Goal: Task Accomplishment & Management: Complete application form

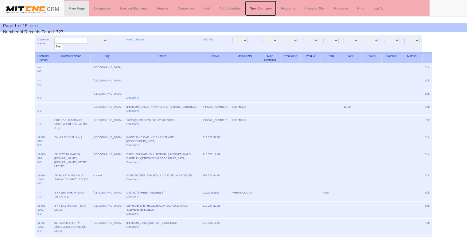
click at [266, 9] on link "New Company" at bounding box center [260, 8] width 31 height 15
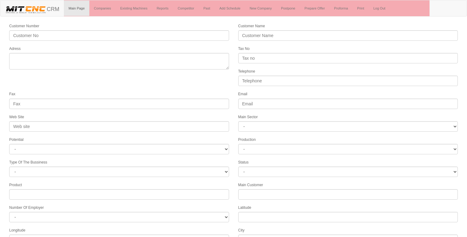
select select
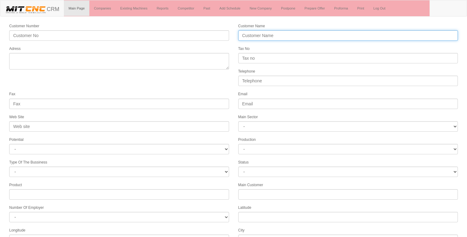
click at [254, 35] on input "Customer Name" at bounding box center [348, 35] width 220 height 10
type input "INOTEK MAKİNA"
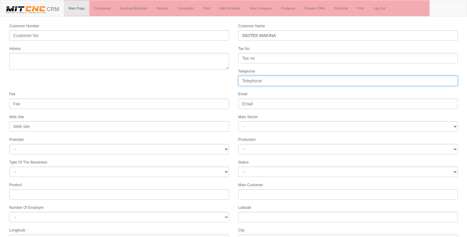
click at [254, 83] on input "Telephone" at bounding box center [348, 81] width 220 height 10
type input "05057229932"
click at [94, 52] on div "Adress" at bounding box center [119, 57] width 229 height 24
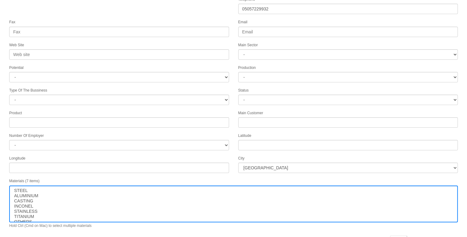
scroll to position [79, 0]
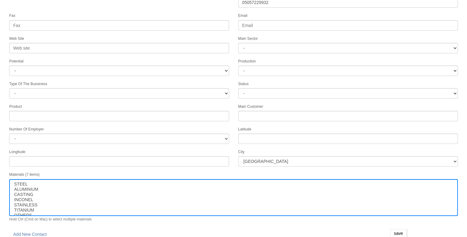
click at [86, 12] on div "Fax" at bounding box center [119, 21] width 229 height 18
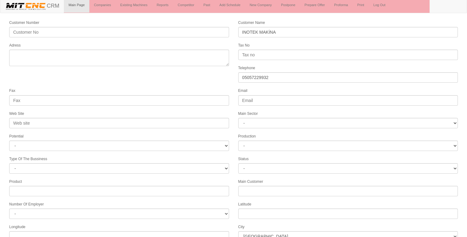
scroll to position [0, 0]
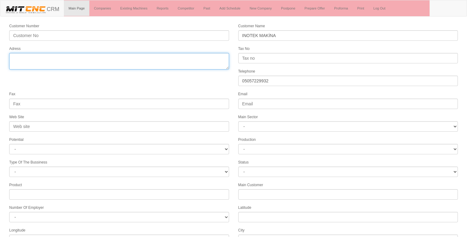
click at [38, 55] on textarea "Adress" at bounding box center [119, 61] width 220 height 17
type textarea "horozluhan mah. idrak sokak. no:1/1 selçuklu konya"
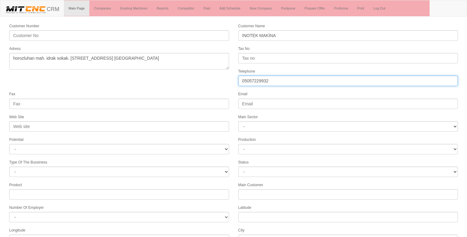
click at [262, 80] on input "05057229932" at bounding box center [348, 81] width 220 height 10
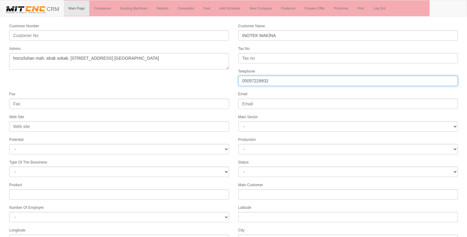
click at [262, 80] on input "05057229932" at bounding box center [348, 81] width 220 height 10
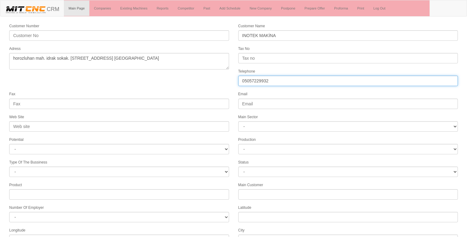
click at [262, 80] on input "05057229932" at bounding box center [348, 81] width 220 height 10
click at [258, 76] on input "05057229932" at bounding box center [348, 81] width 220 height 10
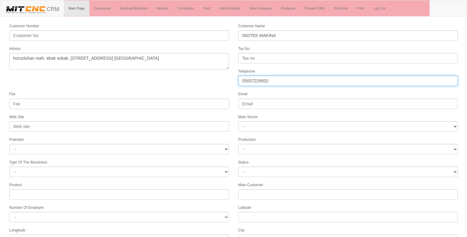
click at [258, 76] on input "05057229932" at bounding box center [348, 81] width 220 height 10
click at [252, 78] on input "05057229932" at bounding box center [348, 81] width 220 height 10
click at [217, 85] on form "Customer Number Customer Name INOTEK MAKİNA Adress Tax No Telephone 05057229932…" at bounding box center [233, 172] width 467 height 298
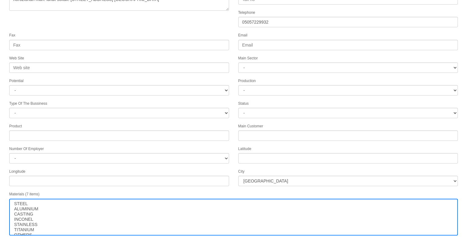
scroll to position [79, 0]
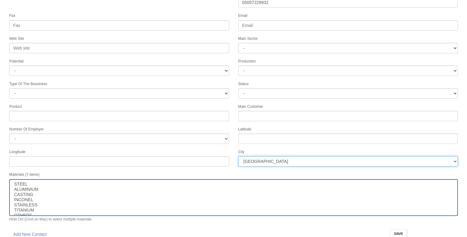
click at [274, 156] on select "İstanbul Adana Adıyaman Afyon Ağrı Amasya Ankara Antalya Artvin Aydın Balıkesir…" at bounding box center [348, 161] width 220 height 10
select select "1232"
click at [274, 156] on select "İstanbul Adana Adıyaman Afyon Ağrı Amasya Ankara Antalya Artvin Aydın Balıkesir…" at bounding box center [348, 161] width 220 height 10
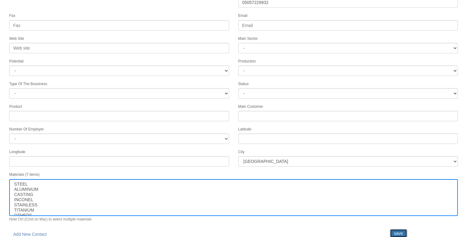
click at [399, 229] on input "save" at bounding box center [398, 233] width 17 height 9
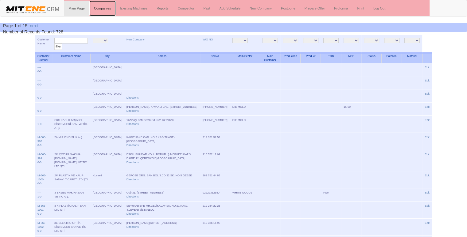
click at [106, 7] on link "Companies" at bounding box center [102, 8] width 26 height 15
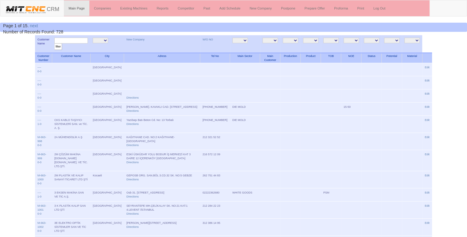
click at [65, 40] on input "text" at bounding box center [70, 41] width 33 height 6
type input "ınote"
click at [54, 44] on input "filter" at bounding box center [58, 47] width 8 height 6
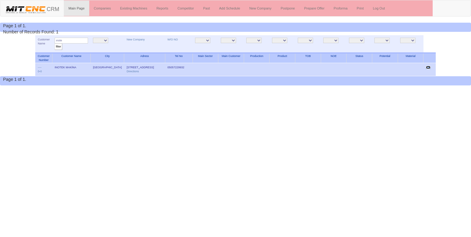
click at [431, 68] on link "Edit" at bounding box center [428, 67] width 5 height 3
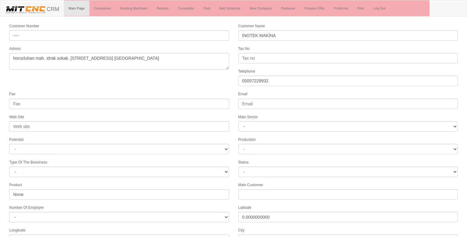
select select "1232"
select select
click at [192, 73] on form "Customer Number ---- Customer Name INOTEK MAKİNA Adress horozluhan mah. idrak s…" at bounding box center [233, 172] width 467 height 298
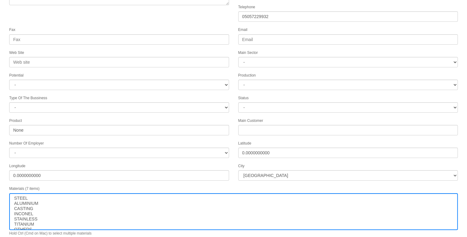
scroll to position [79, 0]
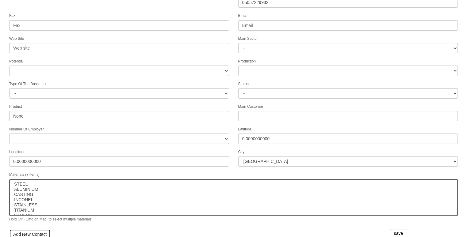
click at [27, 229] on link "Add New Contact" at bounding box center [29, 234] width 41 height 10
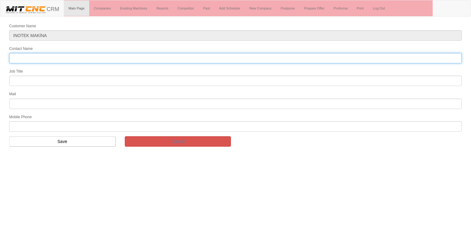
click at [164, 56] on input "Contact Name" at bounding box center [235, 58] width 453 height 10
type input "hasan anıl erkeç"
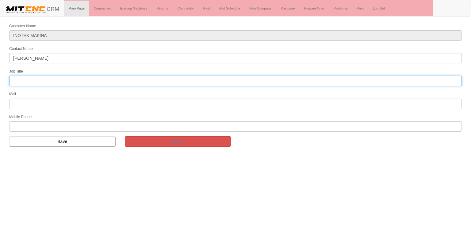
click at [70, 81] on input "text" at bounding box center [235, 81] width 453 height 10
type input "makine mühendisi"
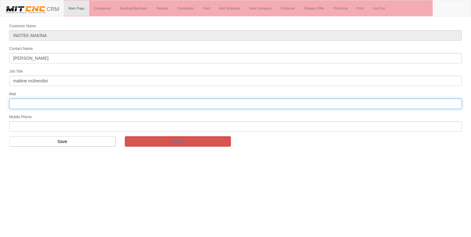
click at [43, 102] on input "text" at bounding box center [235, 104] width 453 height 10
type input "anilerkec@inotekmakine.com"
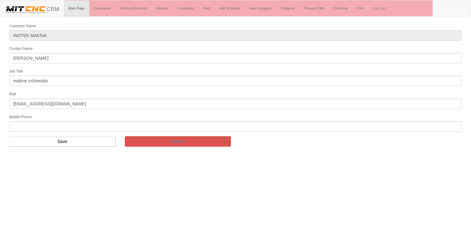
click at [44, 118] on div "Mobile Phone" at bounding box center [236, 123] width 462 height 18
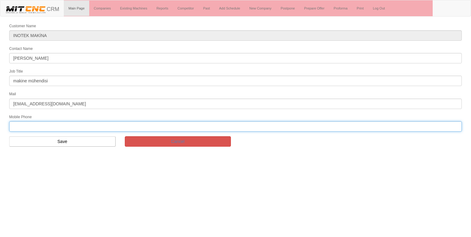
click at [43, 123] on input "text" at bounding box center [235, 126] width 453 height 10
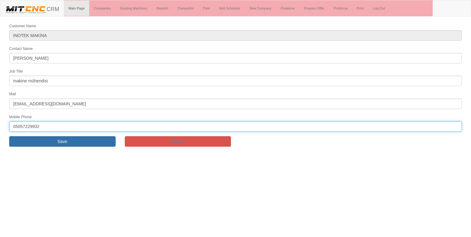
type input "05057229932"
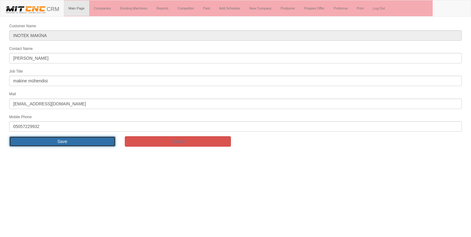
click at [52, 139] on input "Save" at bounding box center [62, 141] width 106 height 10
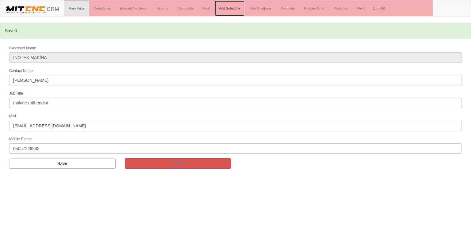
click at [233, 9] on link "Add Schedule" at bounding box center [230, 8] width 30 height 15
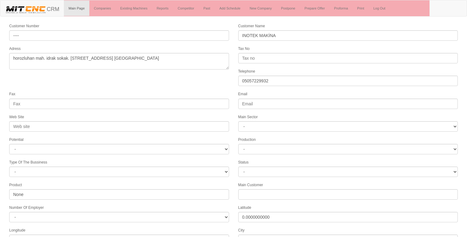
select select "1232"
select select
click at [198, 83] on form "Customer Number ---- Customer Name INOTEK MAKİNA Adress horozluhan mah. idrak s…" at bounding box center [233, 179] width 467 height 313
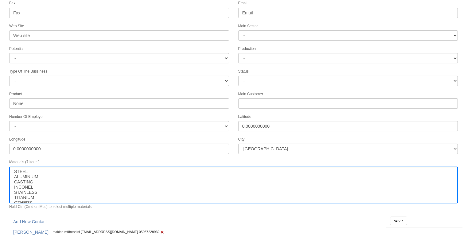
scroll to position [93, 0]
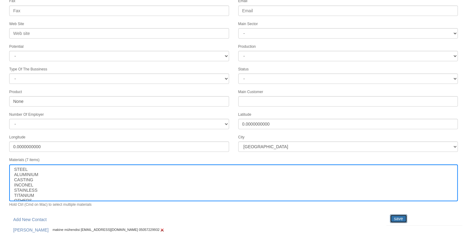
click at [402, 217] on input "save" at bounding box center [398, 219] width 17 height 9
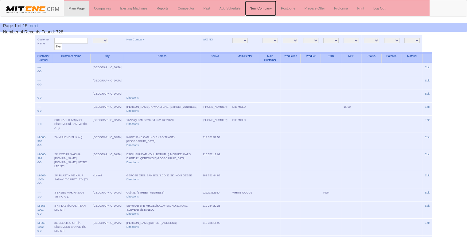
click at [269, 8] on link "New Company" at bounding box center [260, 8] width 31 height 15
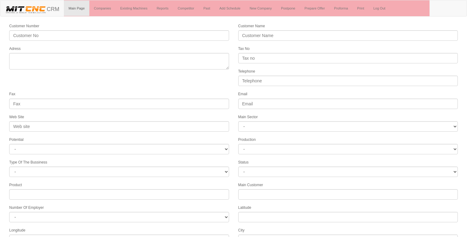
select select
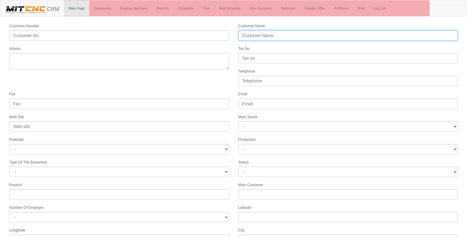
click at [272, 31] on input "Customer Name" at bounding box center [348, 35] width 220 height 10
type input "m"
type input "MAKİNE KİMYA ENDÜSTRİSİ"
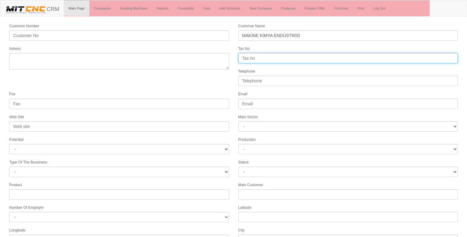
click at [280, 56] on input "Tax No" at bounding box center [348, 58] width 220 height 10
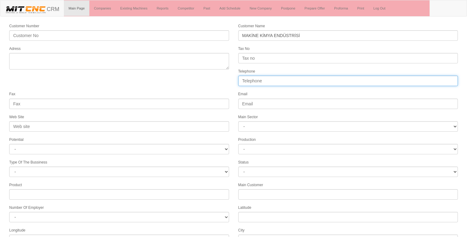
click at [262, 80] on input "Telephone" at bounding box center [348, 81] width 220 height 10
type input "05069659930"
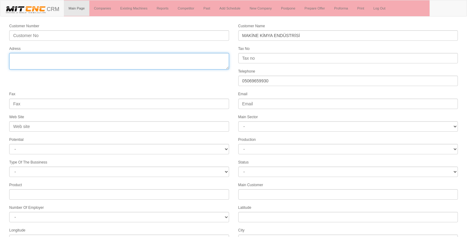
click at [123, 57] on textarea "Adress" at bounding box center [119, 61] width 220 height 17
type textarea "A"
click at [13, 56] on textarea "Adress" at bounding box center [119, 61] width 220 height 17
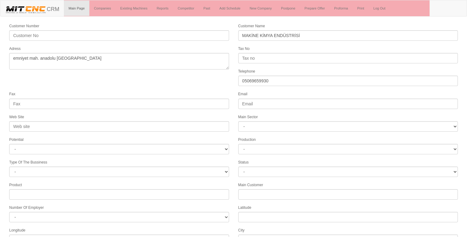
click at [196, 83] on form "Customer Number Customer Name MAKİNE KİMYA ENDÜSTRİSİ Adress Tax No Telephone 0…" at bounding box center [233, 172] width 467 height 298
click at [198, 92] on div "Fax" at bounding box center [119, 100] width 229 height 18
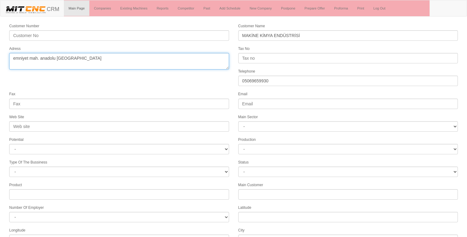
click at [56, 57] on textarea "Adress" at bounding box center [119, 61] width 220 height 17
type textarea "emniyet mah. anadolu meydanı ankara"
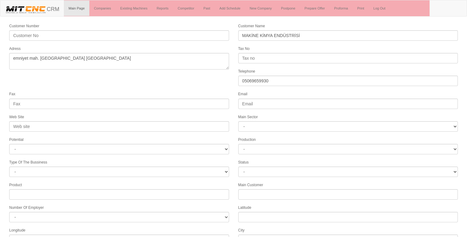
click at [194, 91] on div "Fax" at bounding box center [119, 100] width 229 height 18
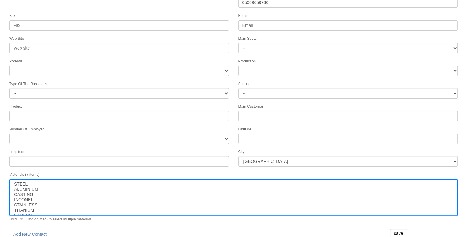
scroll to position [79, 0]
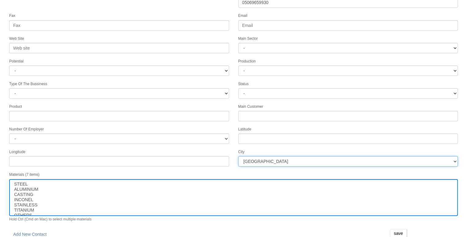
click at [250, 156] on select "İstanbul Adana Adıyaman Afyon Ağrı Amasya Ankara Antalya Artvin Aydın Balıkesir…" at bounding box center [348, 161] width 220 height 10
select select "1197"
click at [250, 156] on select "İstanbul Adana Adıyaman Afyon Ağrı Amasya Ankara Antalya Artvin Aydın Balıkesir…" at bounding box center [348, 161] width 220 height 10
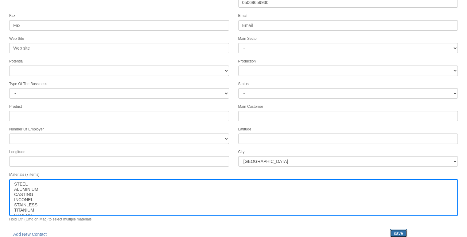
click at [400, 229] on input "save" at bounding box center [398, 233] width 17 height 9
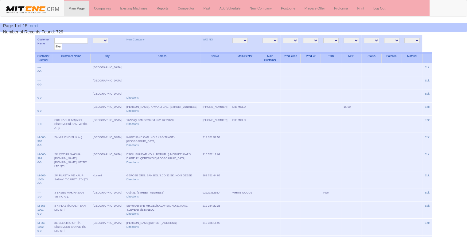
click at [77, 40] on input "text" at bounding box center [70, 41] width 33 height 6
type input "makine kimya"
click at [54, 44] on input "filter" at bounding box center [58, 47] width 8 height 6
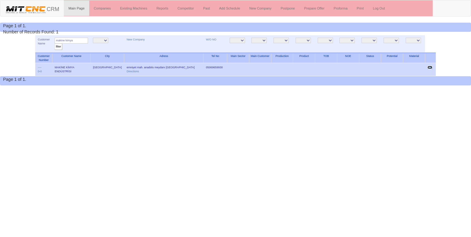
click at [430, 67] on link "Edit" at bounding box center [430, 67] width 5 height 3
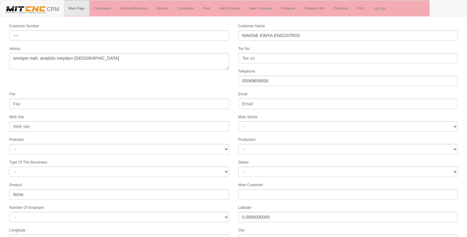
select select "1197"
select select
click at [206, 91] on div "Fax" at bounding box center [119, 100] width 229 height 18
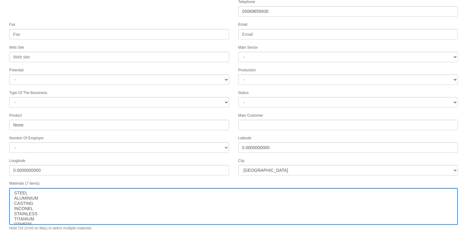
scroll to position [79, 0]
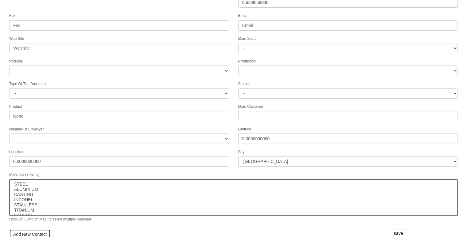
click at [28, 230] on link "Add New Contact" at bounding box center [29, 234] width 41 height 10
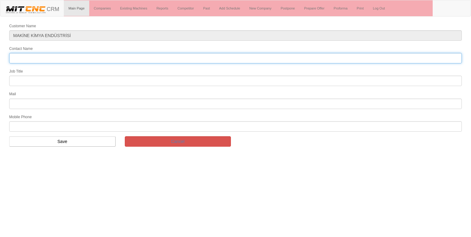
click at [62, 57] on input "Contact Name" at bounding box center [235, 58] width 453 height 10
type input "[PERSON_NAME]"
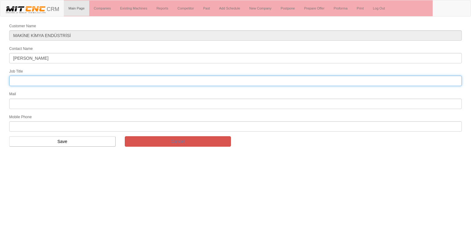
click at [41, 81] on input "text" at bounding box center [235, 81] width 453 height 10
type input "yatırım direktörü müdürü"
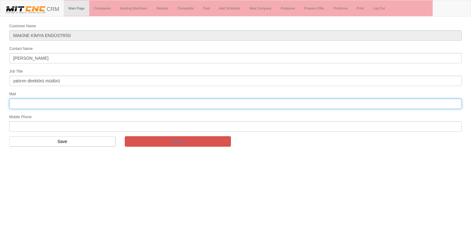
click at [39, 102] on input "text" at bounding box center [235, 104] width 453 height 10
type input "[EMAIL_ADDRESS][PERSON_NAME][DOMAIN_NAME]"
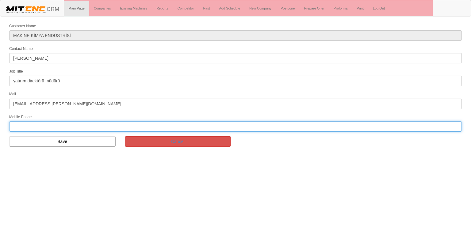
click at [21, 121] on input "text" at bounding box center [235, 126] width 453 height 10
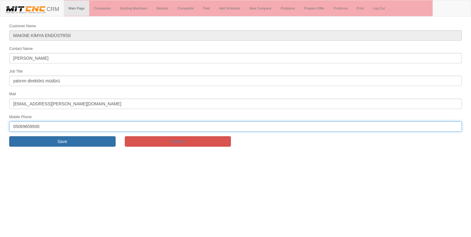
type input "05069659930"
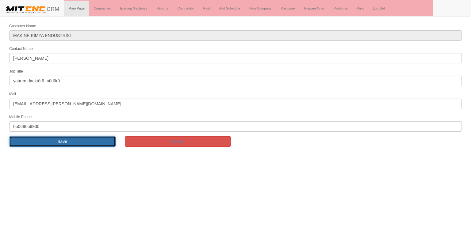
click at [55, 140] on input "Save" at bounding box center [62, 141] width 106 height 10
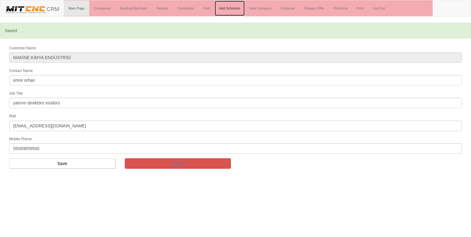
click at [232, 5] on link "Add Schedule" at bounding box center [230, 8] width 30 height 15
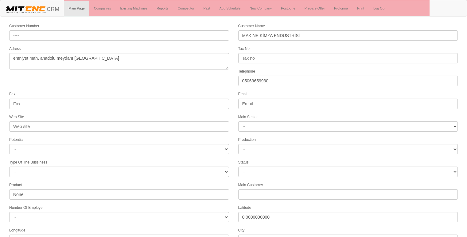
select select "1197"
select select
click at [117, 81] on form "Customer Number ---- Customer Name MAKİNE KİMYA ENDÜSTRİSİ Adress emniyet mah. …" at bounding box center [233, 179] width 467 height 313
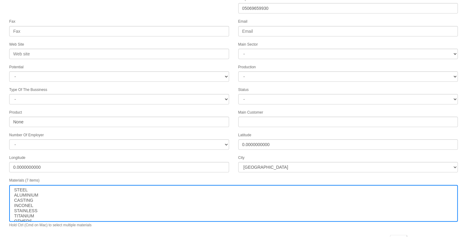
scroll to position [93, 0]
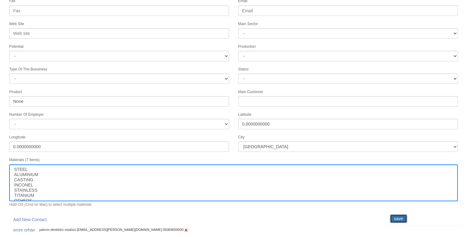
click at [402, 215] on input "save" at bounding box center [398, 219] width 17 height 9
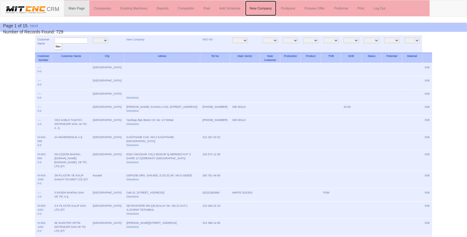
click at [263, 10] on link "New Company" at bounding box center [260, 8] width 31 height 15
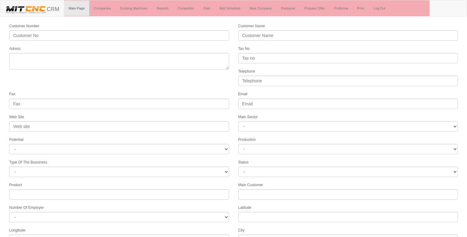
select select
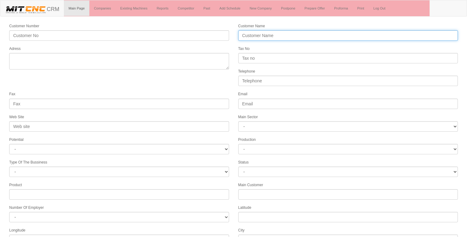
click at [245, 35] on input "Customer Name" at bounding box center [348, 35] width 220 height 10
type input "e"
type input "ESF OTOMOTİV"
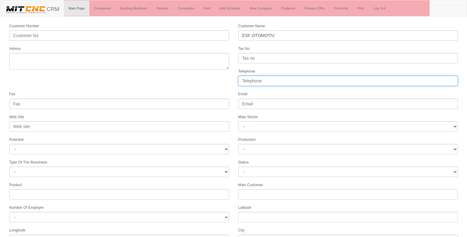
click at [263, 80] on input "Telephone" at bounding box center [348, 81] width 220 height 10
type input "05336950377"
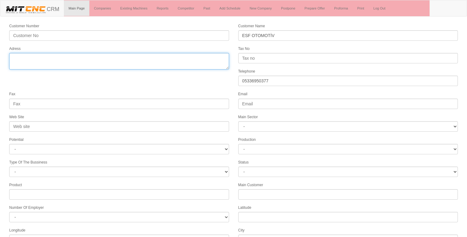
click at [125, 65] on textarea "Adress" at bounding box center [119, 61] width 220 height 17
click at [98, 66] on textarea "Adress" at bounding box center [119, 61] width 220 height 17
type textarea "konya"
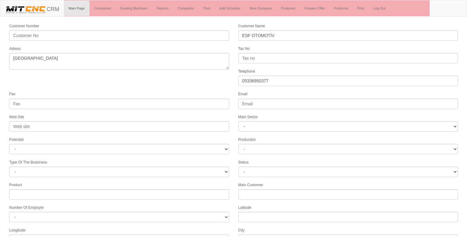
click at [210, 83] on form "Customer Number Customer Name ESF OTOMOTİV Adress Tax No Telephone 05336950377 …" at bounding box center [233, 172] width 467 height 298
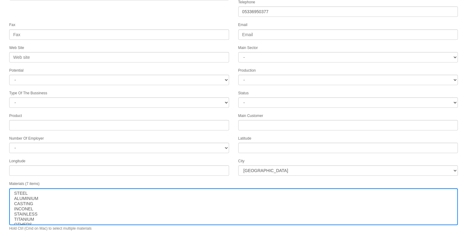
scroll to position [79, 0]
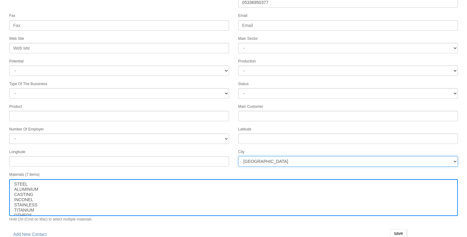
click at [294, 157] on select "İstanbul Adana Adıyaman Afyon Ağrı Amasya Ankara Antalya Artvin Aydın Balıkesir…" at bounding box center [348, 161] width 220 height 10
select select "1232"
click at [294, 157] on select "İstanbul Adana Adıyaman Afyon Ağrı Amasya Ankara Antalya Artvin Aydın Balıkesir…" at bounding box center [348, 161] width 220 height 10
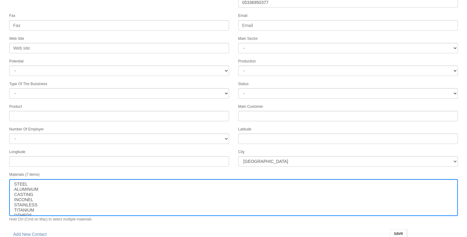
click at [202, 12] on div "Fax" at bounding box center [119, 21] width 229 height 18
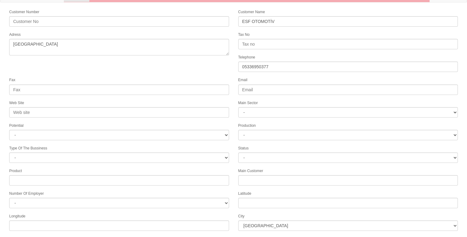
scroll to position [0, 0]
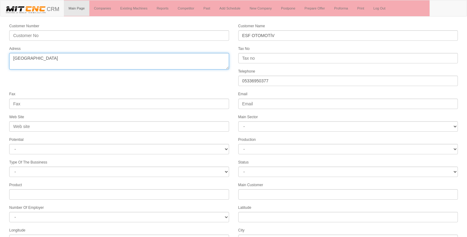
click at [13, 57] on textarea "Adress" at bounding box center [119, 61] width 220 height 17
type textarea "fevziçakmak gülistan mh [GEOGRAPHIC_DATA]"
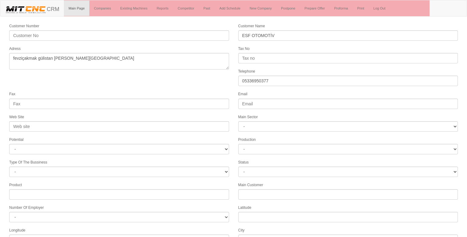
click at [160, 84] on form "Customer Number Customer Name ESF OTOMOTİV Adress Tax No Telephone 05336950377 …" at bounding box center [233, 172] width 467 height 298
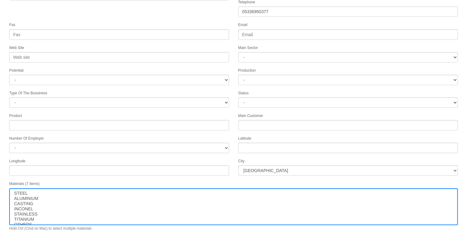
scroll to position [79, 0]
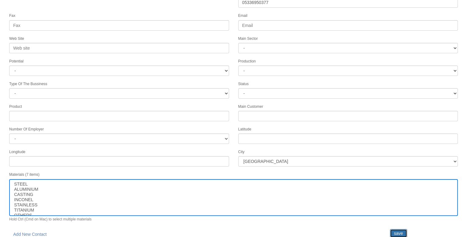
click at [398, 229] on input "save" at bounding box center [398, 233] width 17 height 9
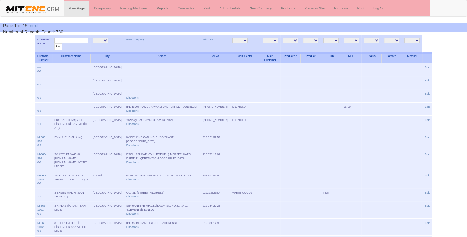
click at [68, 41] on input "text" at bounding box center [70, 41] width 33 height 6
type input "esf"
click at [54, 44] on input "filter" at bounding box center [58, 47] width 8 height 6
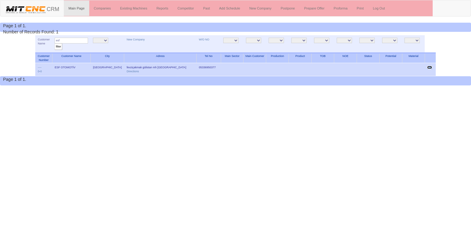
click at [428, 66] on link "Edit" at bounding box center [429, 67] width 5 height 3
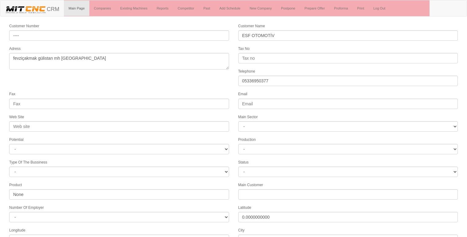
select select "1232"
select select
click at [142, 79] on form "Customer Number ---- Customer Name ESF OTOMOTİV Adress fevziçakmak gülistan mh …" at bounding box center [233, 172] width 467 height 298
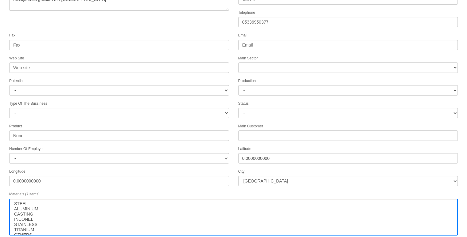
scroll to position [79, 0]
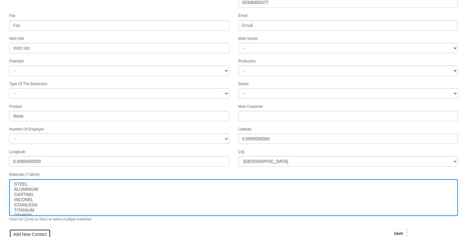
click at [31, 230] on link "Add New Contact" at bounding box center [29, 234] width 41 height 10
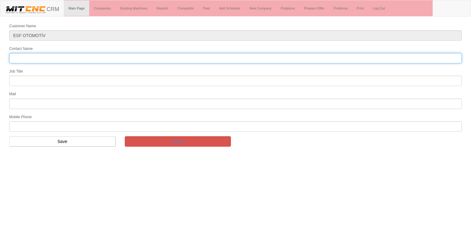
click at [66, 56] on input "Contact Name" at bounding box center [235, 58] width 453 height 10
type input "[PERSON_NAME] [PERSON_NAME]"
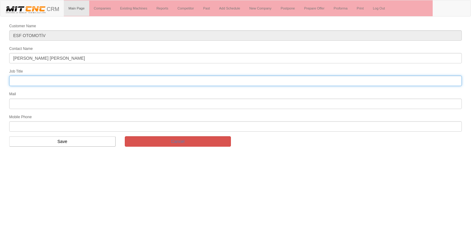
click at [40, 79] on input "text" at bounding box center [235, 81] width 453 height 10
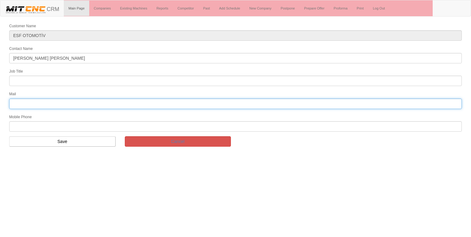
click at [21, 99] on input "text" at bounding box center [235, 104] width 453 height 10
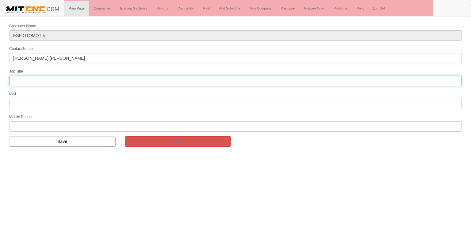
click at [64, 81] on input "text" at bounding box center [235, 81] width 453 height 10
type input "Bölge Satış Temsilcisi"
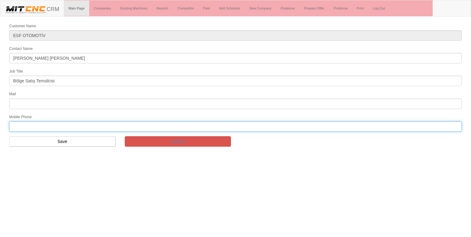
click at [27, 124] on input "text" at bounding box center [235, 126] width 453 height 10
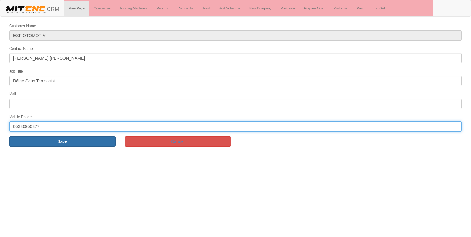
type input "05336950377"
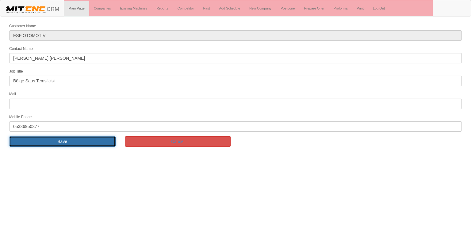
click at [48, 141] on input "Save" at bounding box center [62, 141] width 106 height 10
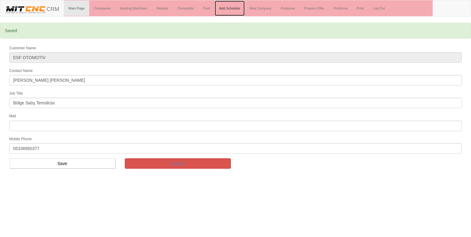
click at [232, 9] on link "Add Schedule" at bounding box center [230, 8] width 30 height 15
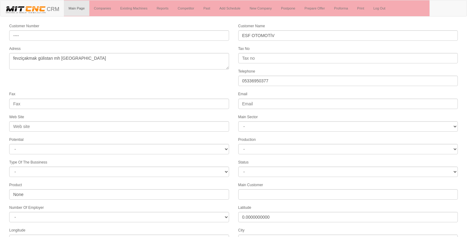
select select "1232"
select select
click at [158, 78] on form "Customer Number ---- Customer Name ESF OTOMOTİV Adress fevziçakmak gülistan mh …" at bounding box center [233, 179] width 467 height 313
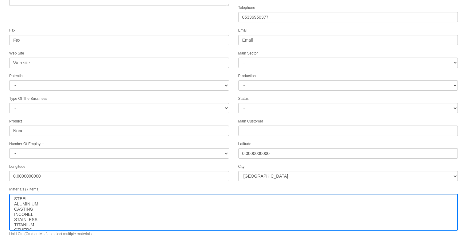
scroll to position [93, 0]
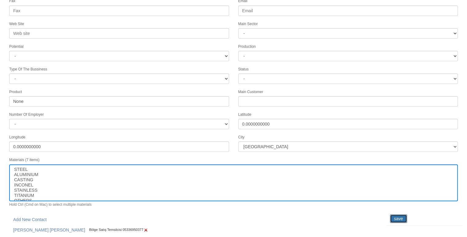
click at [405, 215] on input "save" at bounding box center [398, 219] width 17 height 9
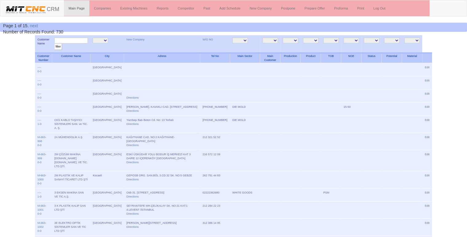
click at [71, 39] on input "text" at bounding box center [70, 41] width 33 height 6
type input "esf"
click at [54, 44] on input "filter" at bounding box center [58, 47] width 8 height 6
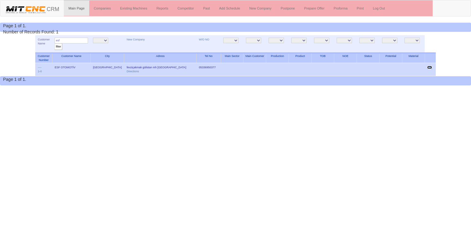
click at [429, 67] on link "Edit" at bounding box center [429, 67] width 5 height 3
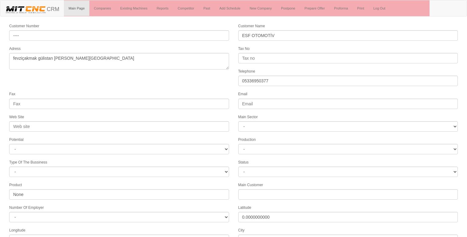
select select "1232"
select select
click at [160, 82] on form "Customer Number ---- Customer Name ESF OTOMOTİV Adress fevziçakmak gülistan [PE…" at bounding box center [233, 179] width 467 height 313
click at [233, 9] on link "Add Schedule" at bounding box center [230, 8] width 30 height 15
select select "1232"
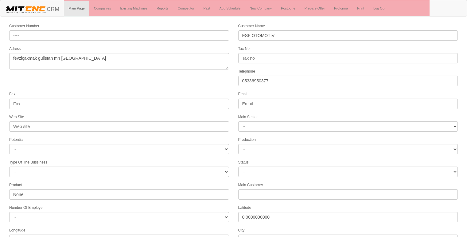
select select
click at [220, 91] on div "Fax" at bounding box center [119, 100] width 229 height 18
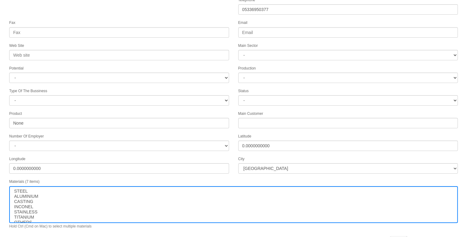
scroll to position [93, 0]
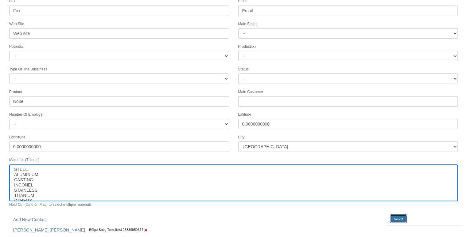
click at [396, 215] on input "save" at bounding box center [398, 219] width 17 height 9
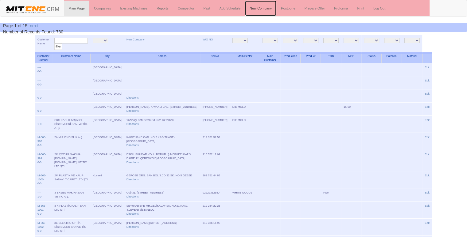
click at [261, 10] on link "New Company" at bounding box center [260, 8] width 31 height 15
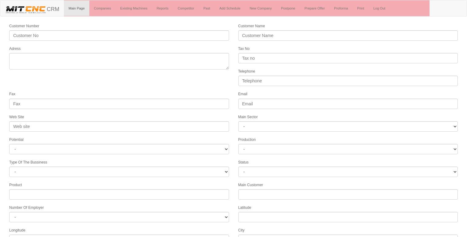
select select
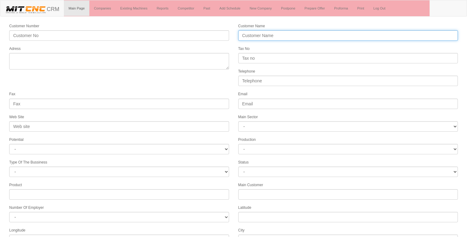
click at [256, 32] on input "Customer Name" at bounding box center [348, 35] width 220 height 10
type input "m"
type input "METU MAKİNA OTOMOTİV"
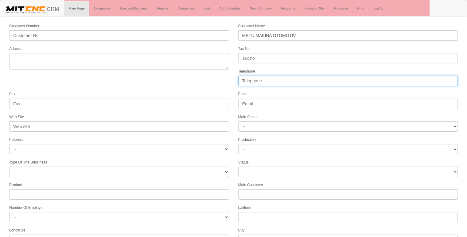
click at [248, 77] on input "Telephone" at bounding box center [348, 81] width 220 height 10
type input "05323362644"
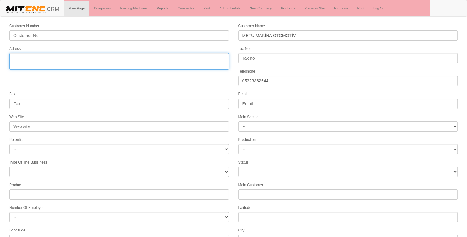
click at [140, 60] on textarea "Adress" at bounding box center [119, 61] width 220 height 17
type textarea "M"
type textarea "[STREET_ADDRESS][PERSON_NAME]"
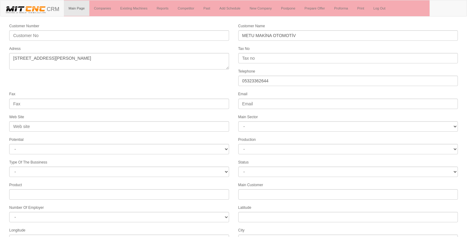
click at [174, 84] on form "Customer Number Customer Name METU MAKİNA OTOMOTİV Adress Tax No Telephone 0532…" at bounding box center [233, 172] width 467 height 298
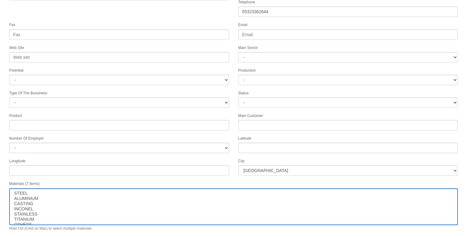
scroll to position [79, 0]
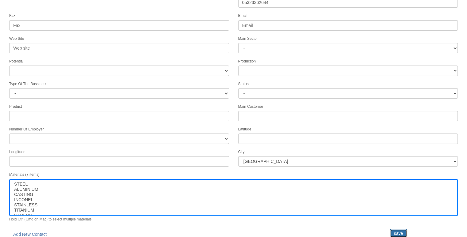
click at [399, 229] on input "save" at bounding box center [398, 233] width 17 height 9
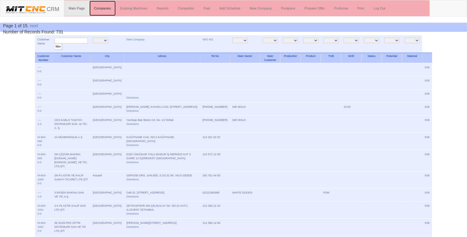
click at [103, 6] on link "Companies" at bounding box center [102, 8] width 26 height 15
click at [95, 12] on link "Companies" at bounding box center [102, 8] width 26 height 15
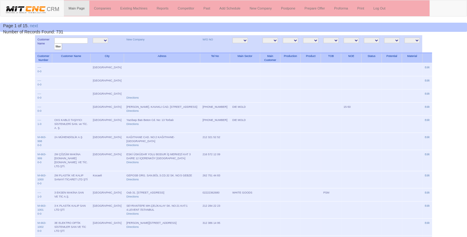
click at [65, 39] on input "text" at bounding box center [70, 41] width 33 height 6
type input "metu"
click at [54, 44] on input "filter" at bounding box center [58, 47] width 8 height 6
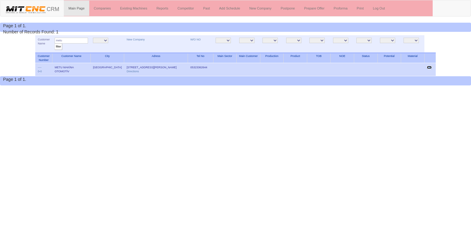
click at [429, 67] on link "Edit" at bounding box center [429, 67] width 5 height 3
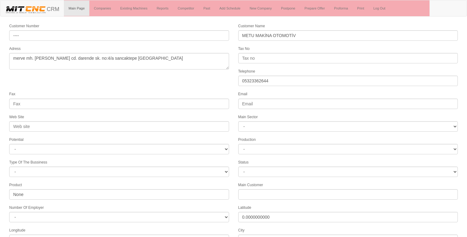
select select
click at [189, 81] on form "Customer Number ---- Customer Name METU MAKİNA OTOMOTİV Adress merve mh. necip …" at bounding box center [233, 172] width 467 height 298
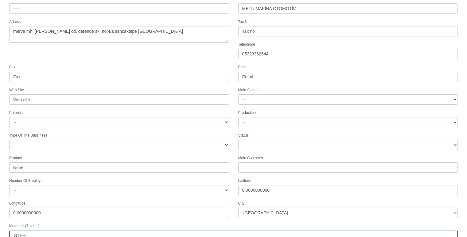
scroll to position [79, 0]
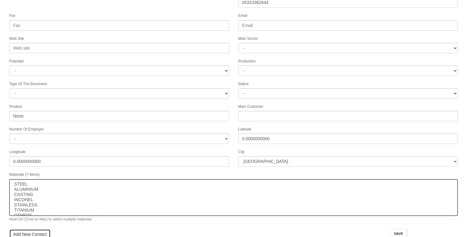
click at [34, 229] on link "Add New Contact" at bounding box center [29, 234] width 41 height 10
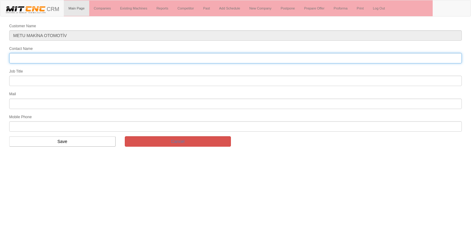
click at [55, 58] on input "Contact Name" at bounding box center [235, 58] width 453 height 10
type input "[PERSON_NAME]"
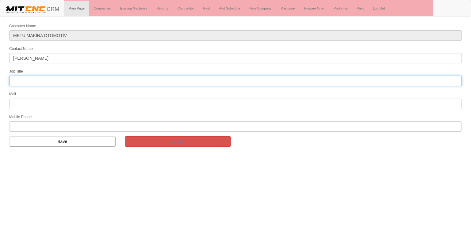
click at [32, 78] on input "text" at bounding box center [235, 81] width 453 height 10
type input "genel müdür"
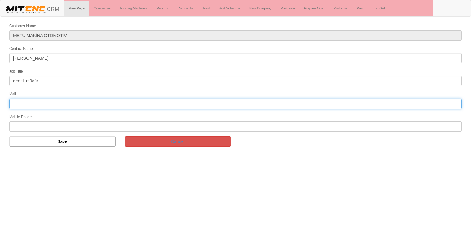
click at [46, 102] on input "text" at bounding box center [235, 104] width 453 height 10
type input "mehmetali.bozkurt@metumakina.com"
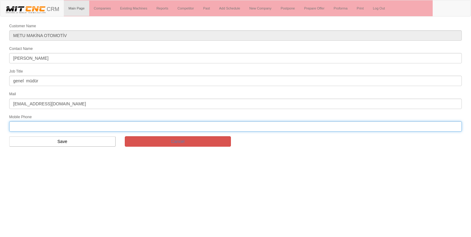
click at [22, 123] on input "text" at bounding box center [235, 126] width 453 height 10
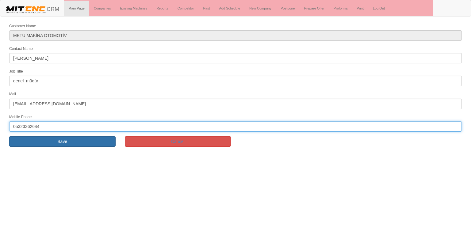
type input "05323362644"
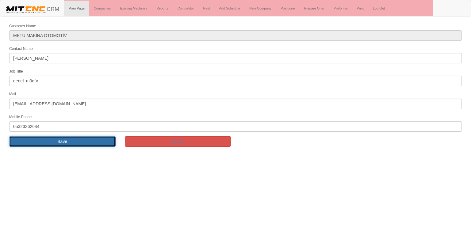
click at [31, 139] on input "Save" at bounding box center [62, 141] width 106 height 10
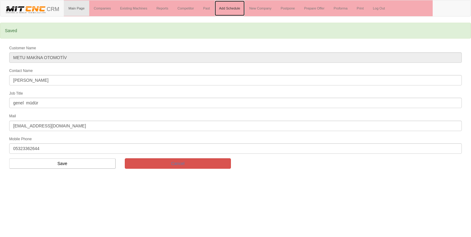
click at [235, 8] on link "Add Schedule" at bounding box center [230, 8] width 30 height 15
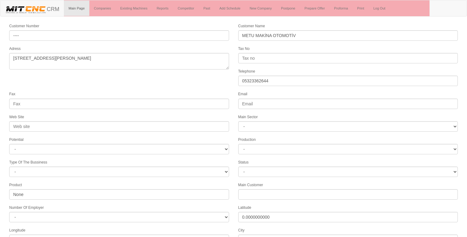
select select
click at [191, 48] on div "Adress merve mh. necip fazıl cd. darende sk. no:4/a sancaktepe istanbul" at bounding box center [119, 57] width 229 height 24
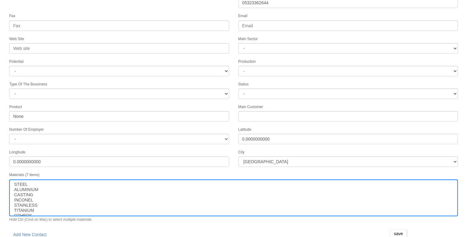
scroll to position [93, 0]
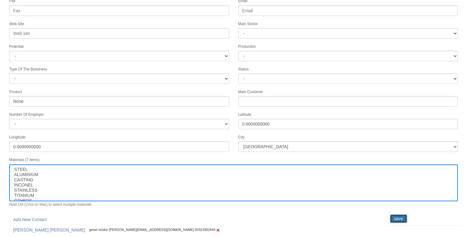
click at [396, 215] on input "save" at bounding box center [398, 219] width 17 height 9
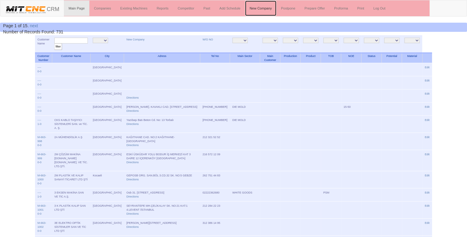
click at [267, 8] on link "New Company" at bounding box center [260, 8] width 31 height 15
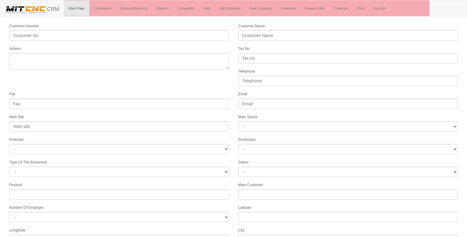
select select
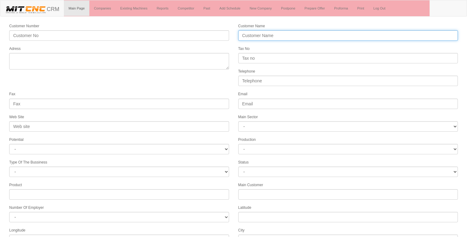
click at [274, 36] on input "Customer Name" at bounding box center [348, 35] width 220 height 10
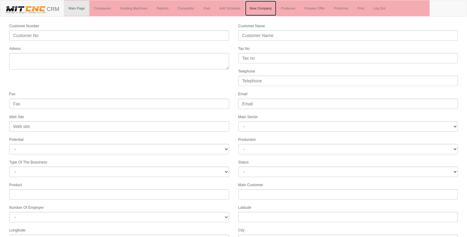
click at [266, 13] on link "New Company" at bounding box center [260, 8] width 31 height 15
select select
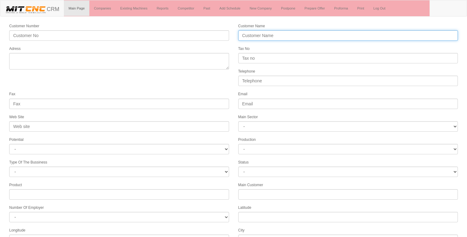
click at [266, 33] on input "Customer Name" at bounding box center [348, 35] width 220 height 10
type input "ENDA MAKİNA"
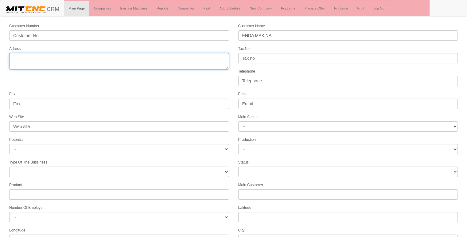
click at [151, 57] on textarea "Adress" at bounding box center [119, 61] width 220 height 17
click at [13, 58] on textarea "Adress" at bounding box center [119, 61] width 220 height 17
paste textarea "Şerifali Mah. Barbaros Cad. No:18 Y.Dudullu Ümraniye / İstanbul"
type textarea "Şerifali Mah. Barbaros Cad. No:18 Y.Dudullu Ümraniye / İstanbul ankara"
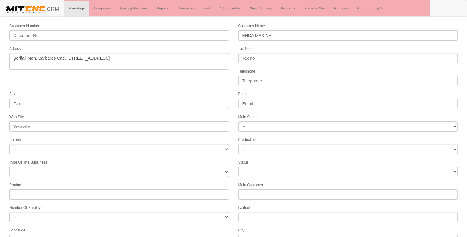
click at [179, 78] on form "Customer Number Customer Name ENDA MAKİNA Adress Tax No Telephone Fax Email Web…" at bounding box center [233, 172] width 467 height 298
click at [286, 79] on input "Telephone" at bounding box center [348, 81] width 220 height 10
type input "05323598086"
click at [215, 83] on form "Customer Number Customer Name ENDA MAKİNA Adress Tax No Telephone 05323598086 F…" at bounding box center [233, 172] width 467 height 298
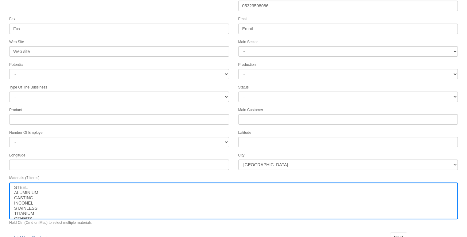
scroll to position [79, 0]
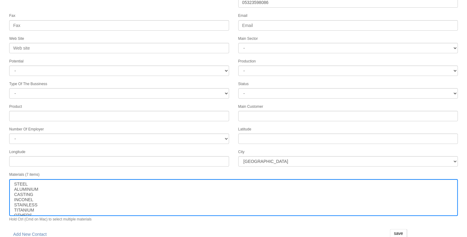
click at [295, 151] on div "City İstanbul Adana Adıyaman Afyon Ağrı Amasya Ankara Antalya Artvin Aydın Balı…" at bounding box center [347, 158] width 229 height 18
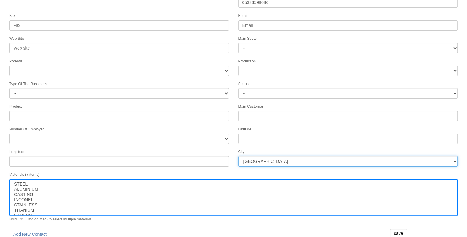
click at [289, 156] on select "İstanbul Adana Adıyaman Afyon Ağrı Amasya Ankara Antalya Artvin Aydın Balıkesir…" at bounding box center [348, 161] width 220 height 10
select select "1197"
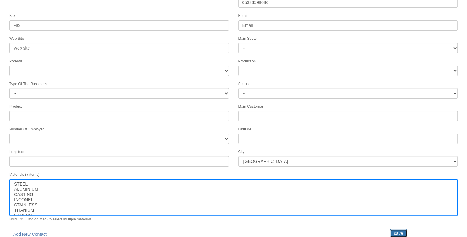
click at [398, 229] on input "save" at bounding box center [398, 233] width 17 height 9
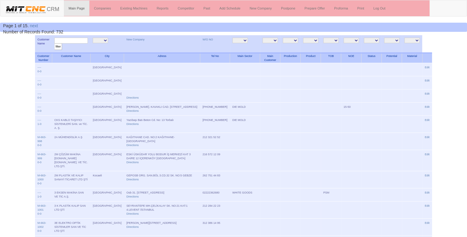
click at [81, 40] on input "text" at bounding box center [70, 41] width 33 height 6
type input "enda"
click at [54, 44] on input "filter" at bounding box center [58, 47] width 8 height 6
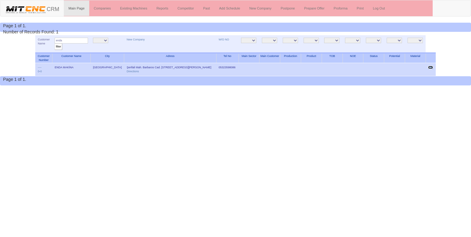
click at [431, 67] on link "Edit" at bounding box center [430, 67] width 5 height 3
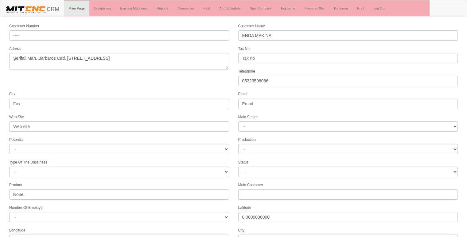
select select "1197"
select select
click at [183, 73] on form "Customer Number ---- Customer Name ENDA MAKİNA Adress Şerifali Mah. Barbaros Ca…" at bounding box center [233, 172] width 467 height 298
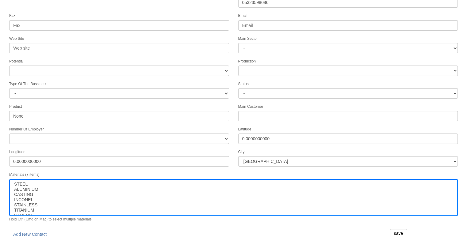
scroll to position [79, 0]
click at [34, 231] on link "Add New Contact" at bounding box center [29, 234] width 41 height 10
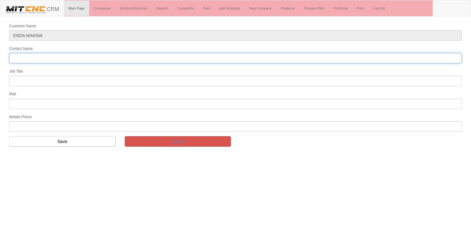
click at [39, 57] on input "Contact Name" at bounding box center [235, 58] width 453 height 10
type input "murat dizlek"
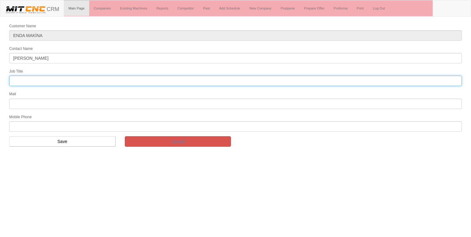
click at [37, 80] on input "text" at bounding box center [235, 81] width 453 height 10
type input "genel müdür"
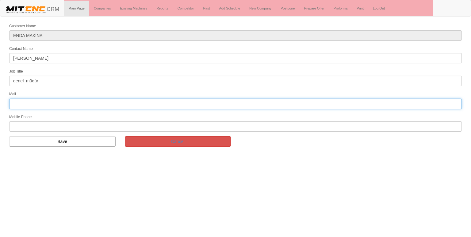
click at [47, 106] on input "text" at bounding box center [235, 104] width 453 height 10
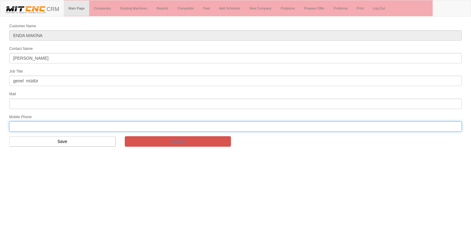
click at [13, 129] on input "text" at bounding box center [235, 126] width 453 height 10
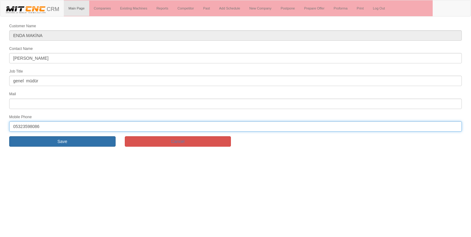
type input "05323598086"
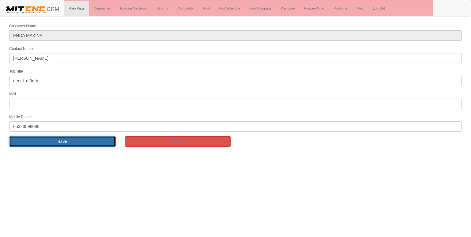
click at [43, 140] on input "Save" at bounding box center [62, 141] width 106 height 10
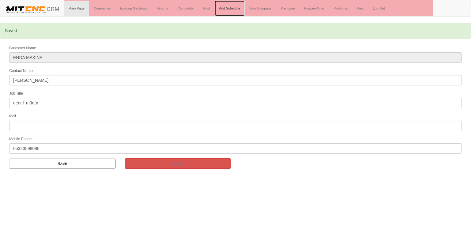
click at [235, 7] on link "Add Schedule" at bounding box center [230, 8] width 30 height 15
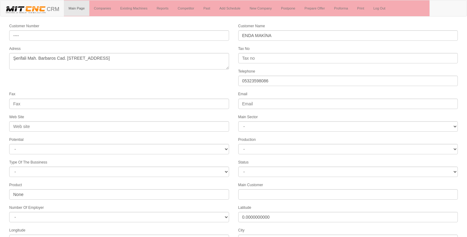
select select "1197"
select select
click at [166, 79] on form "Customer Number ---- Customer Name ENDA MAKİNA Adress Şerifali Mah. Barbaros Ca…" at bounding box center [233, 179] width 467 height 313
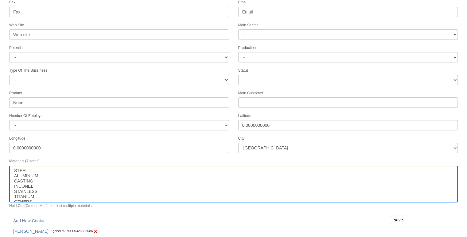
scroll to position [93, 0]
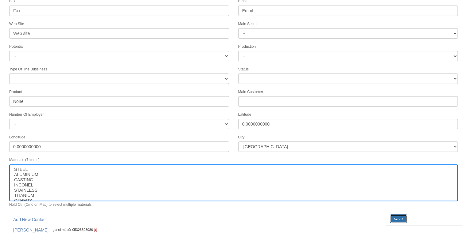
click at [393, 215] on input "save" at bounding box center [398, 219] width 17 height 9
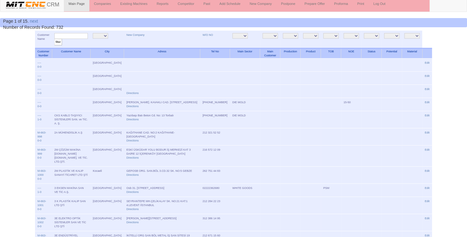
scroll to position [4, 0]
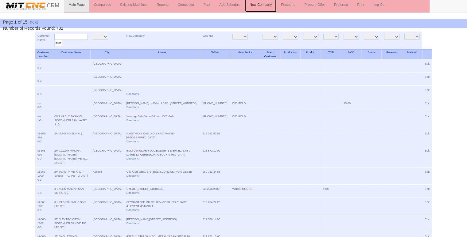
click at [262, 4] on link "New Company" at bounding box center [260, 4] width 31 height 15
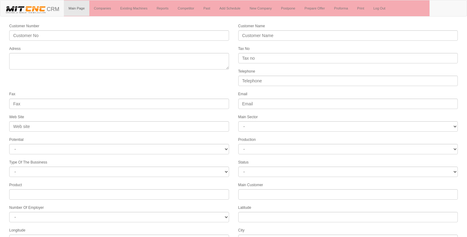
select select
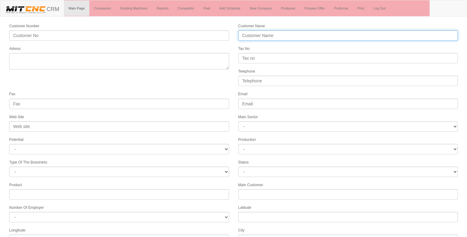
click at [252, 32] on input "Customer Name" at bounding box center [348, 35] width 220 height 10
type input "[PERSON_NAME]"
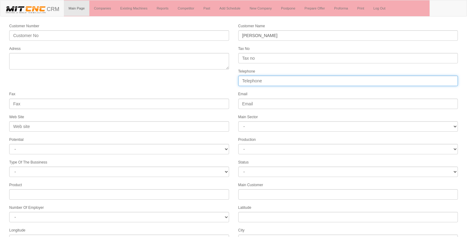
click at [255, 79] on input "Telephone" at bounding box center [348, 81] width 220 height 10
type input "0"
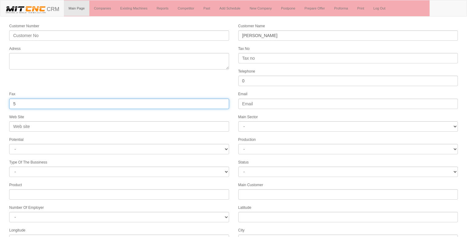
type input "5"
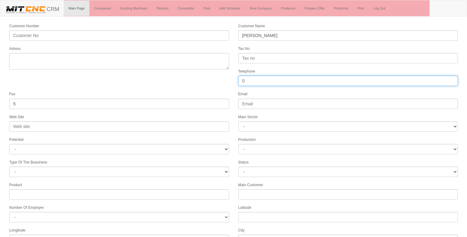
click at [255, 79] on input "0" at bounding box center [348, 81] width 220 height 10
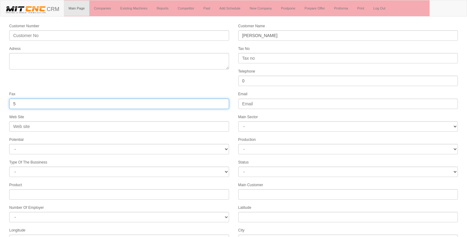
click at [125, 99] on input "5" at bounding box center [119, 104] width 220 height 10
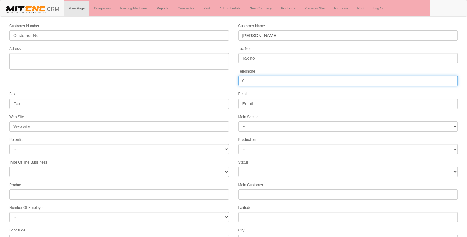
click at [267, 79] on input "0" at bounding box center [348, 81] width 220 height 10
type input "05435357205"
click at [193, 48] on div "Adress" at bounding box center [119, 57] width 229 height 24
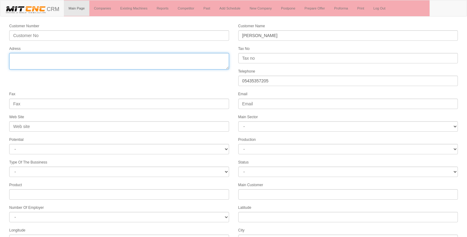
click at [155, 61] on textarea "Adress" at bounding box center [119, 61] width 220 height 17
type textarea "üzümlü beyşehir [GEOGRAPHIC_DATA]"
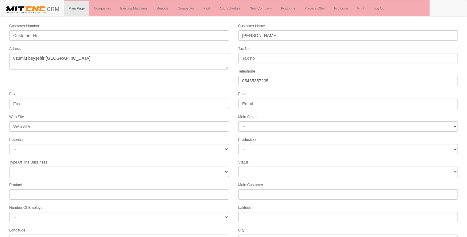
click at [161, 79] on form "Customer Number Customer Name KALE SİLAH Adress Tax No Telephone 05435357205 Fa…" at bounding box center [233, 172] width 467 height 298
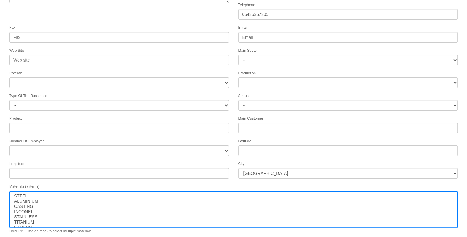
scroll to position [79, 0]
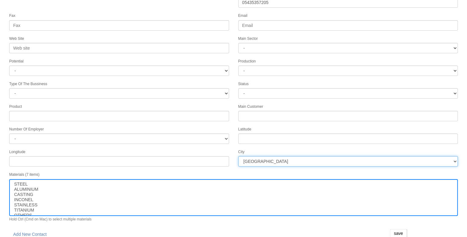
click at [247, 156] on select "İstanbul Adana Adıyaman Afyon Ağrı Amasya Ankara Antalya Artvin Aydın Balıkesir…" at bounding box center [348, 161] width 220 height 10
select select "1232"
click at [247, 156] on select "İstanbul Adana Adıyaman Afyon Ağrı Amasya Ankara Antalya Artvin Aydın Balıkesir…" at bounding box center [348, 161] width 220 height 10
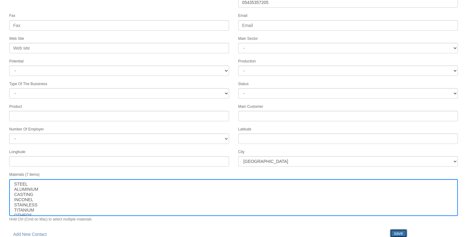
click at [393, 229] on input "save" at bounding box center [398, 233] width 17 height 9
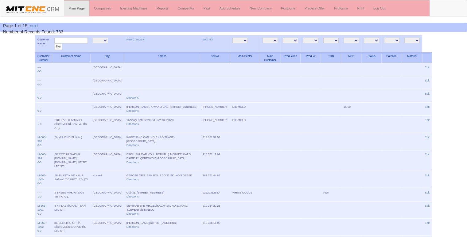
click at [83, 40] on input "text" at bounding box center [70, 41] width 33 height 6
type input "kale"
click at [54, 44] on input "filter" at bounding box center [58, 47] width 8 height 6
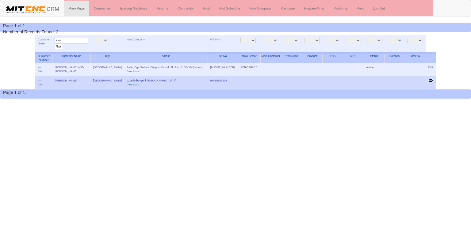
click at [431, 79] on link "Edit" at bounding box center [431, 80] width 5 height 3
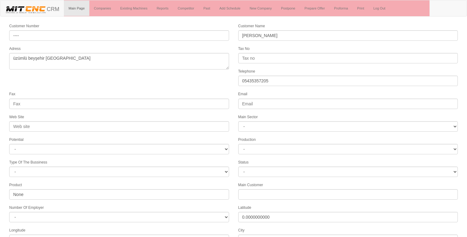
select select "1232"
select select
click at [132, 76] on form "Customer Number ---- Customer Name [PERSON_NAME] Adress üzümlü beyşehir [GEOGRA…" at bounding box center [233, 172] width 467 height 298
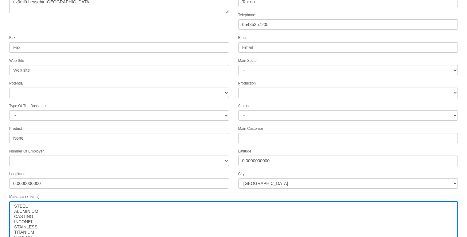
scroll to position [79, 0]
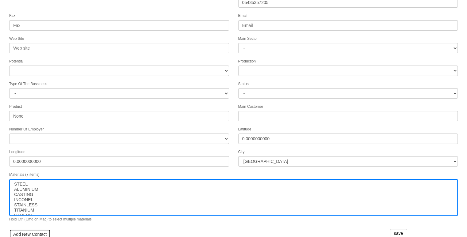
click at [24, 230] on link "Add New Contact" at bounding box center [29, 234] width 41 height 10
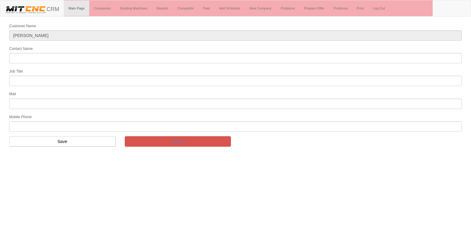
click at [67, 152] on html "Toggle navigation CRM Main Page Companies Existing Machines Reports Competitor …" at bounding box center [235, 76] width 471 height 152
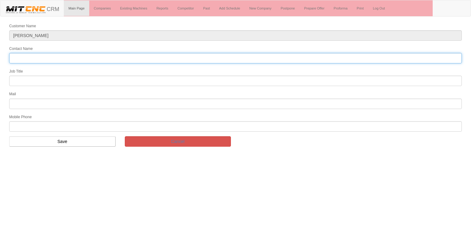
click at [64, 56] on input "Contact Name" at bounding box center [235, 58] width 453 height 10
type input "bünyamin titiz"
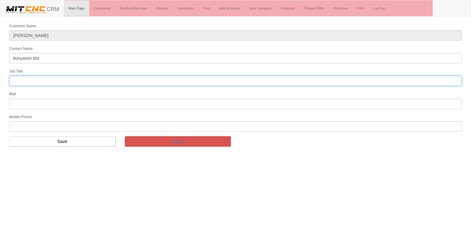
click at [39, 81] on input "text" at bounding box center [235, 81] width 453 height 10
type input "genel müdür"
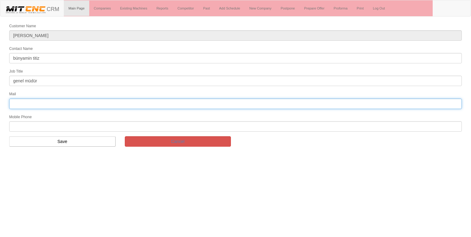
click at [24, 102] on input "text" at bounding box center [235, 104] width 453 height 10
type input "[EMAIL_ADDRESS][DOMAIN_NAME]"
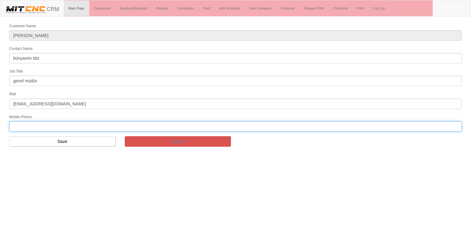
click at [38, 124] on input "text" at bounding box center [235, 126] width 453 height 10
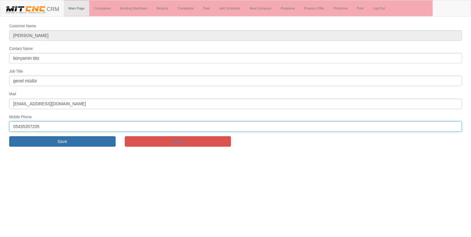
type input "05435357205"
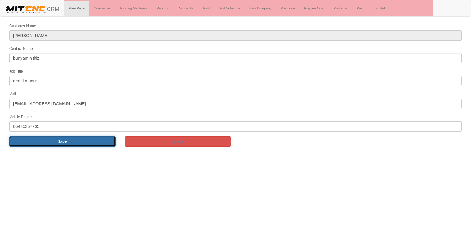
click at [62, 137] on input "Save" at bounding box center [62, 141] width 106 height 10
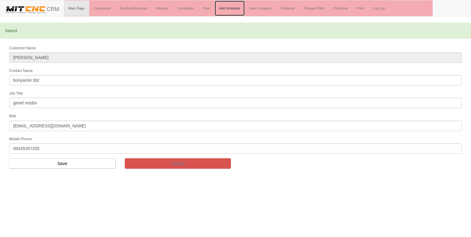
click at [234, 6] on link "Add Schedule" at bounding box center [230, 8] width 30 height 15
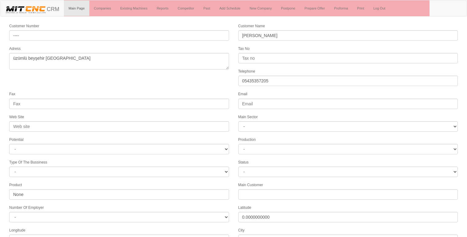
select select "1232"
select select
click at [155, 83] on form "Customer Number ---- Customer Name KALE SİLAH Adress üzümlü beyşehir konya Tax …" at bounding box center [233, 179] width 467 height 313
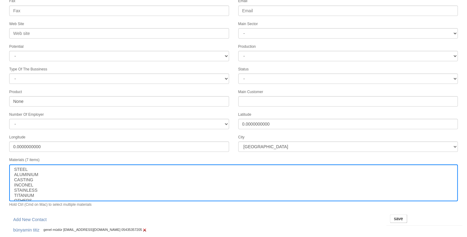
scroll to position [93, 0]
click at [394, 215] on input "save" at bounding box center [398, 219] width 17 height 9
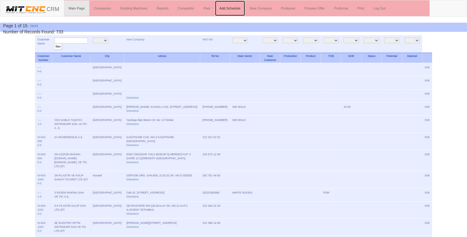
click at [230, 12] on link "Add Schedule" at bounding box center [230, 8] width 30 height 15
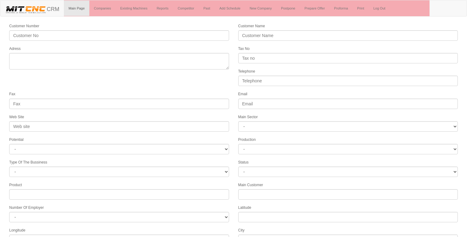
select select
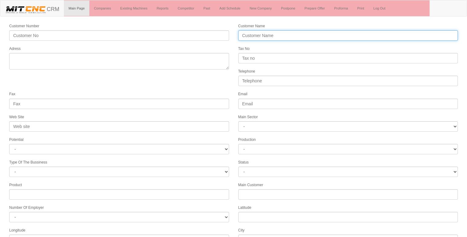
click at [263, 35] on input "Customer Name" at bounding box center [348, 35] width 220 height 10
type input "g"
type input "GENMOT CRANKSHAFT INDUSTRY"
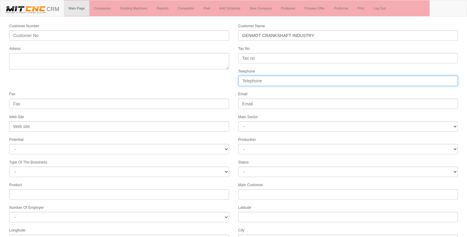
click at [252, 78] on input "Telephone" at bounding box center [348, 81] width 220 height 10
type input "05326284998"
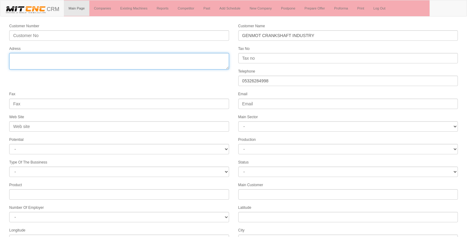
click at [155, 63] on textarea "Adress" at bounding box center [119, 61] width 220 height 17
type textarea "3. osb büyük kavacık mh. no:4 selçuklu konya"
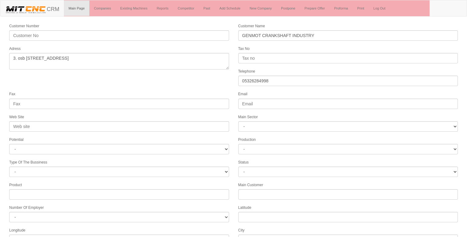
click at [186, 79] on form "Customer Number Customer Name GENMOT CRANKSHAFT INDUSTRY Adress Tax No Telephon…" at bounding box center [233, 172] width 467 height 298
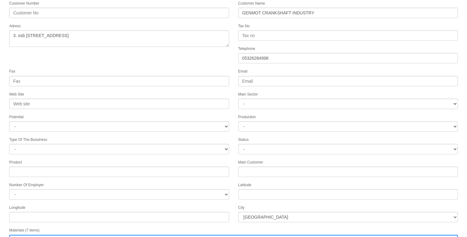
scroll to position [25, 0]
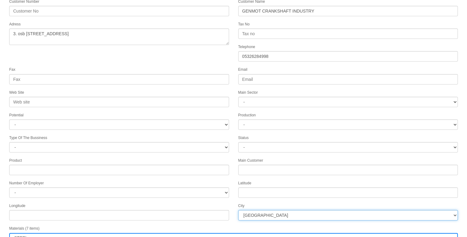
click at [285, 214] on select "İstanbul Adana Adıyaman Afyon Ağrı Amasya Ankara Antalya Artvin Aydın Balıkesir…" at bounding box center [348, 215] width 220 height 10
select select "1232"
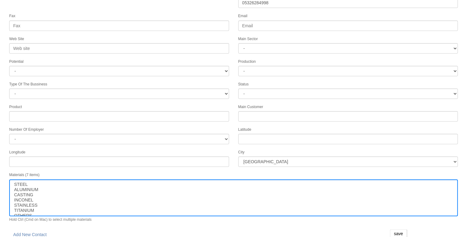
scroll to position [79, 0]
click at [399, 229] on input "save" at bounding box center [398, 233] width 17 height 9
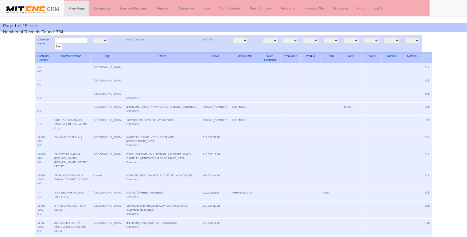
click at [70, 41] on input "text" at bounding box center [70, 41] width 33 height 6
type input "genmont"
click at [54, 44] on input "filter" at bounding box center [58, 47] width 8 height 6
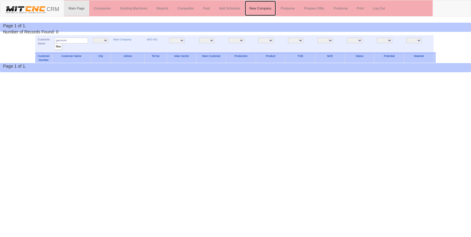
click at [260, 9] on link "New Company" at bounding box center [260, 8] width 31 height 15
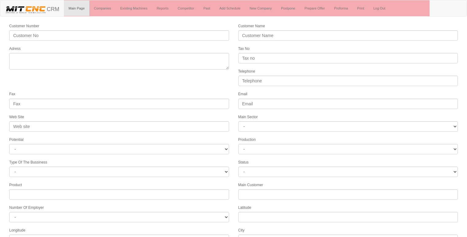
select select
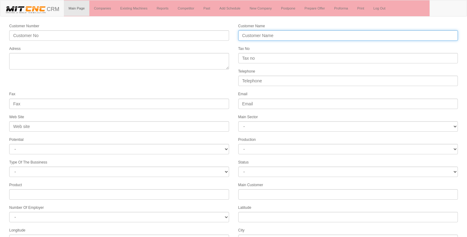
click at [256, 37] on input "Customer Name" at bounding box center [348, 35] width 220 height 10
type input "g"
type input "GENMONT CRANKSHAFT INDUSTRY"
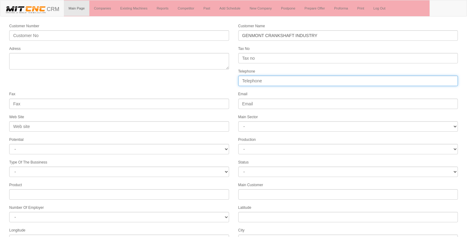
click at [255, 82] on input "Telephone" at bounding box center [348, 81] width 220 height 10
type input "05326284998"
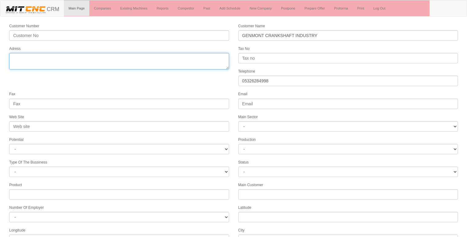
click at [103, 60] on textarea "Adress" at bounding box center [119, 61] width 220 height 17
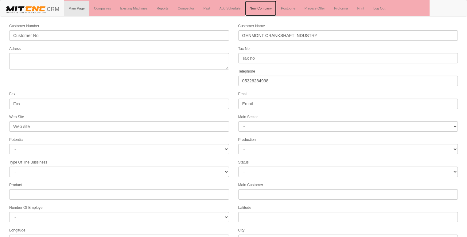
click at [259, 9] on link "New Company" at bounding box center [260, 8] width 31 height 15
select select
click at [259, 9] on link "New Company" at bounding box center [260, 8] width 31 height 15
select select
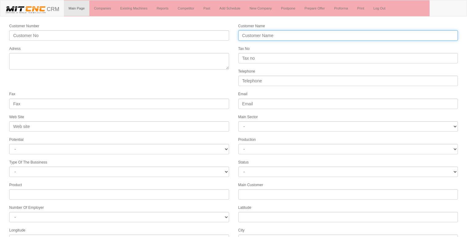
click at [269, 37] on input "Customer Name" at bounding box center [348, 35] width 220 height 10
type input "BEYREM MAKİNA"
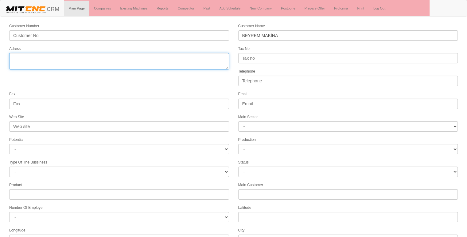
click at [173, 60] on textarea "Adress" at bounding box center [119, 61] width 220 height 17
type textarea "fevziçakmak mk. ahmet petekçi cd. no:10 karatay konya"
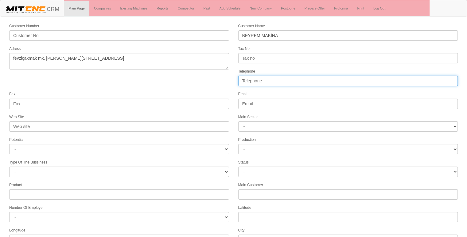
click at [256, 78] on input "Telephone" at bounding box center [348, 81] width 220 height 10
type input "05347971642"
click at [216, 87] on form "Customer Number Customer Name BEYREM MAKİNA Adress Tax No Telephone 05347971642…" at bounding box center [233, 172] width 467 height 298
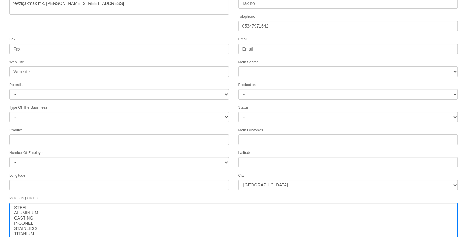
scroll to position [79, 0]
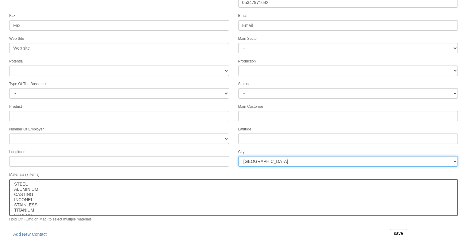
click at [279, 158] on select "İstanbul Adana Adıyaman Afyon Ağrı Amasya Ankara Antalya Artvin Aydın Balıkesir…" at bounding box center [348, 161] width 220 height 10
select select "1232"
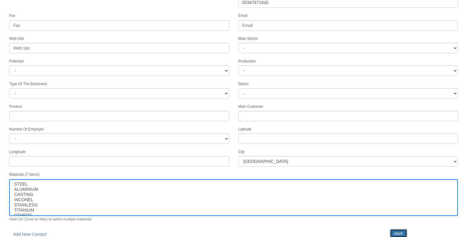
click at [393, 230] on input "save" at bounding box center [398, 233] width 17 height 9
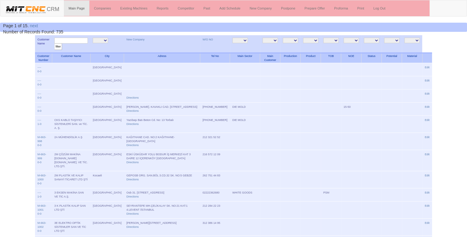
click at [73, 41] on input "text" at bounding box center [70, 41] width 33 height 6
type input "beyrem"
click at [54, 44] on input "filter" at bounding box center [58, 47] width 8 height 6
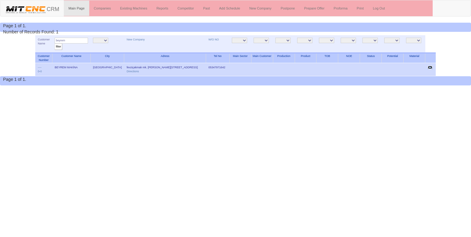
click at [432, 67] on link "Edit" at bounding box center [430, 67] width 5 height 3
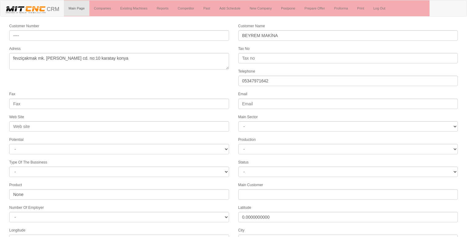
select select "1232"
select select
click at [153, 81] on form "Customer Number ---- Customer Name [PERSON_NAME] Adress fevziçakmak mk. [PERSON…" at bounding box center [233, 172] width 467 height 298
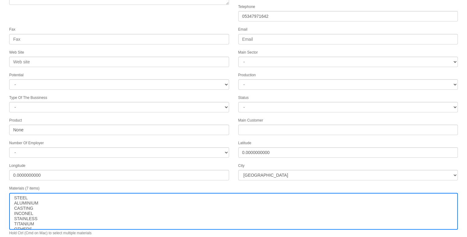
scroll to position [79, 0]
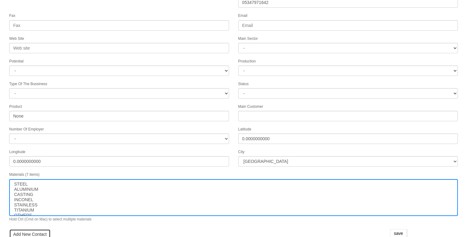
click at [38, 229] on link "Add New Contact" at bounding box center [29, 234] width 41 height 10
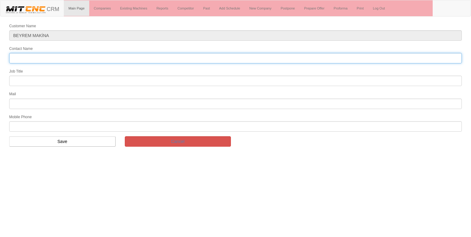
click at [54, 58] on input "Contact Name" at bounding box center [235, 58] width 453 height 10
type input "burak sert"
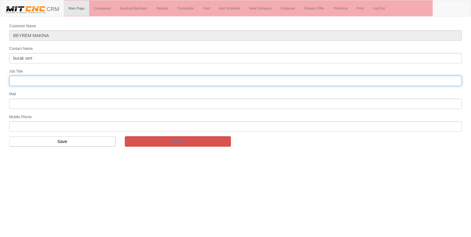
click at [32, 83] on input "text" at bounding box center [235, 81] width 453 height 10
type input "genel müdür"
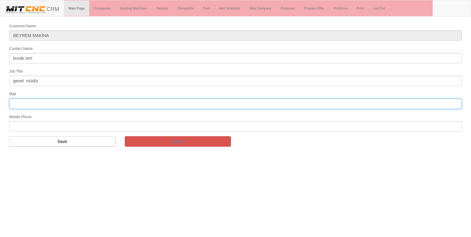
click at [56, 102] on input "text" at bounding box center [235, 104] width 453 height 10
type input "[EMAIL_ADDRESS][DOMAIN_NAME]"
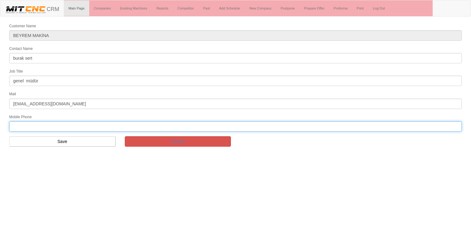
click at [37, 122] on input "text" at bounding box center [235, 126] width 453 height 10
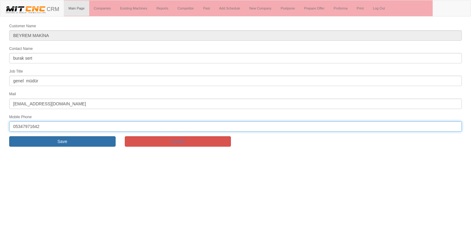
type input "05347971642"
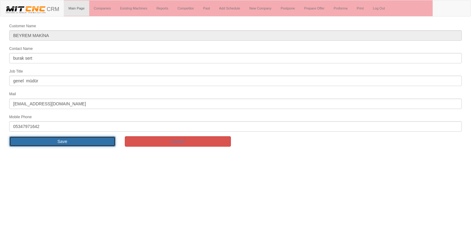
click at [48, 143] on input "Save" at bounding box center [62, 141] width 106 height 10
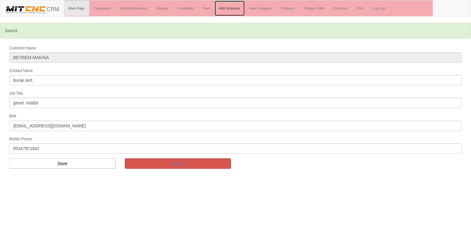
click at [234, 9] on link "Add Schedule" at bounding box center [230, 8] width 30 height 15
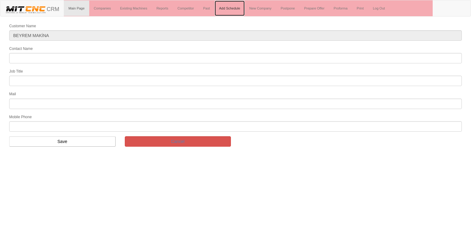
click at [229, 2] on link "Add Schedule" at bounding box center [230, 8] width 30 height 15
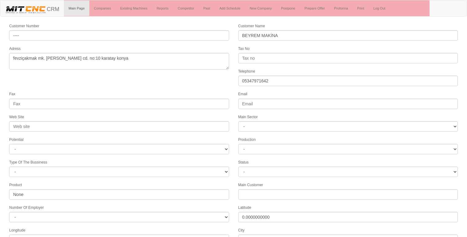
select select "1232"
select select
click at [214, 78] on form "Customer Number ---- Customer Name BEYREM MAKİNA Adress fevziçakmak mk. ahmet p…" at bounding box center [233, 179] width 467 height 313
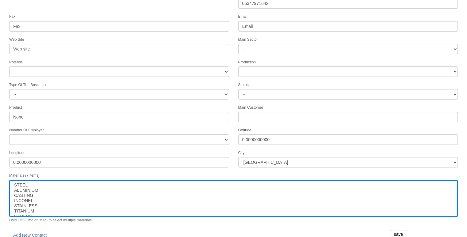
scroll to position [93, 0]
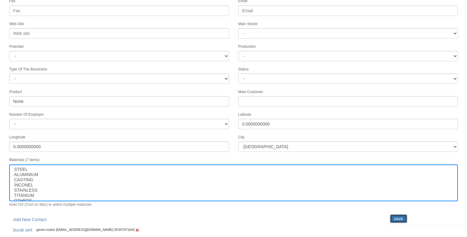
click at [395, 215] on input "save" at bounding box center [398, 219] width 17 height 9
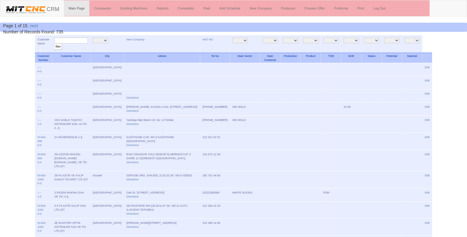
click at [261, 11] on link "New Company" at bounding box center [260, 8] width 31 height 15
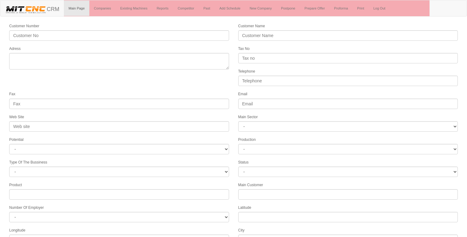
select select
click at [261, 11] on link "New Company" at bounding box center [260, 8] width 31 height 15
select select
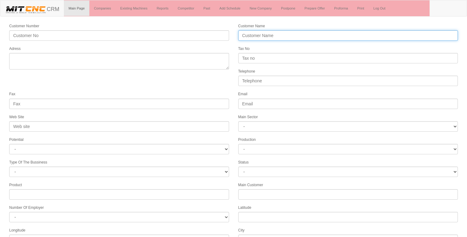
click at [280, 35] on input "Customer Name" at bounding box center [348, 35] width 220 height 10
type input "b"
type input "BAHADIR MEDİKAL"
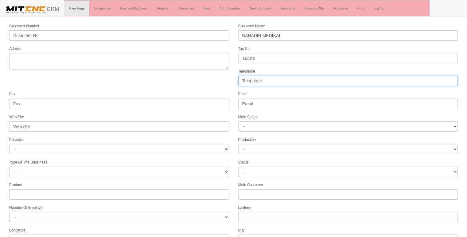
click at [266, 78] on input "Telephone" at bounding box center [348, 81] width 220 height 10
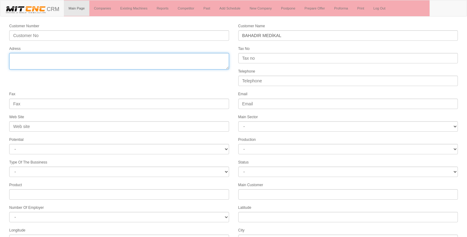
click at [37, 64] on textarea "Adress" at bounding box center [119, 61] width 220 height 17
type textarea "B"
type textarea "bilgi mevcut değil"
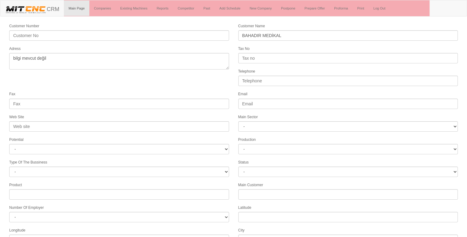
click at [200, 84] on form "Customer Number Customer Name BAHADIR MEDİKAL Adress Tax No Telephone Fax Email…" at bounding box center [233, 172] width 467 height 298
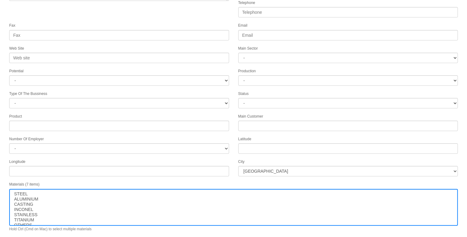
scroll to position [79, 0]
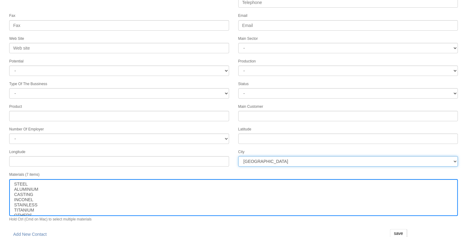
click at [275, 158] on select "İstanbul Adana Adıyaman Afyon Ağrı Amasya Ankara Antalya Artvin Aydın Balıkesir…" at bounding box center [348, 161] width 220 height 10
select select "1245"
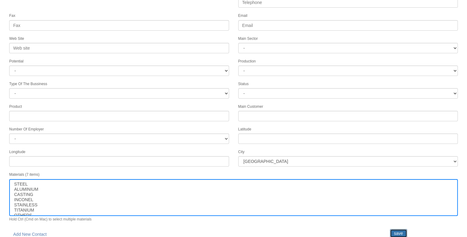
click at [396, 230] on input "save" at bounding box center [398, 233] width 17 height 9
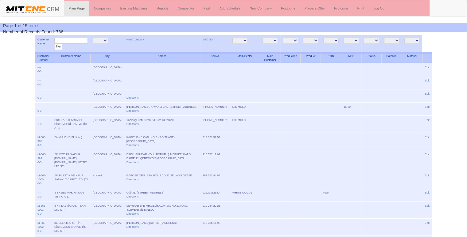
click at [82, 38] on input "text" at bounding box center [70, 41] width 33 height 6
type input "bahadır"
click at [54, 44] on input "filter" at bounding box center [58, 47] width 8 height 6
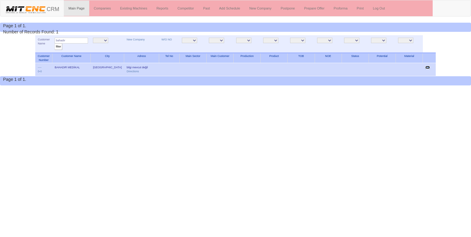
click at [428, 67] on link "Edit" at bounding box center [427, 67] width 5 height 3
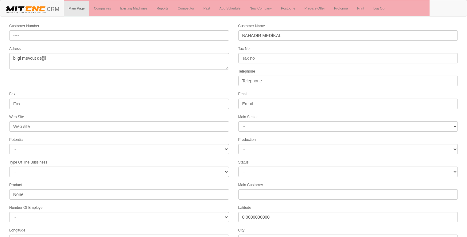
select select "1245"
select select
click at [173, 79] on form "Customer Number ---- Customer Name BAHADIR MEDİKAL Adress bilgi mevcut değil Ta…" at bounding box center [233, 172] width 467 height 298
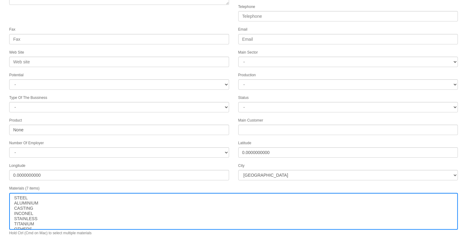
scroll to position [79, 0]
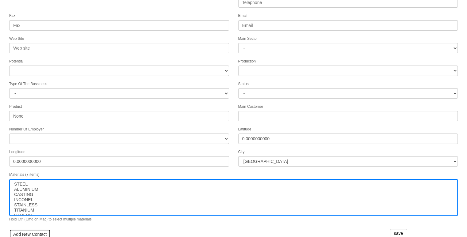
click at [33, 229] on link "Add New Contact" at bounding box center [29, 234] width 41 height 10
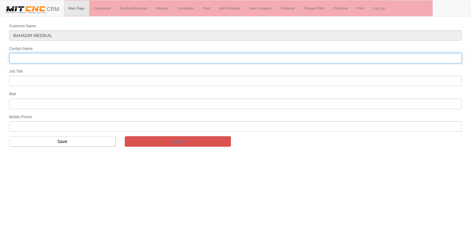
click at [35, 59] on input "Contact Name" at bounding box center [235, 58] width 453 height 10
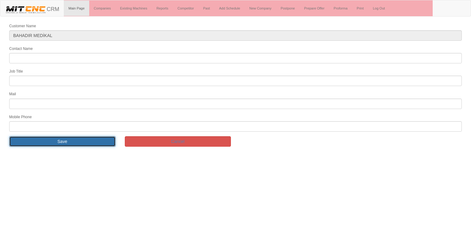
click at [97, 137] on input "Save" at bounding box center [62, 141] width 106 height 10
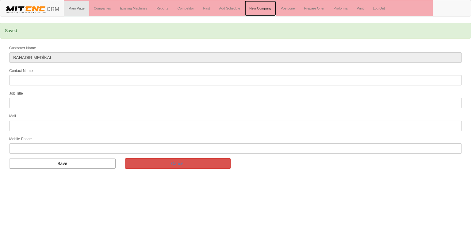
click at [261, 9] on link "New Company" at bounding box center [260, 8] width 31 height 15
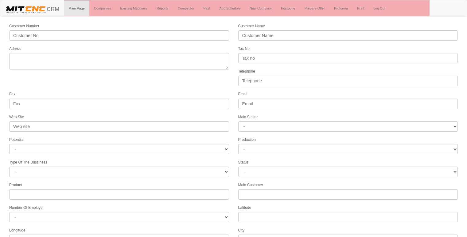
select select
click at [231, 9] on link "Add Schedule" at bounding box center [230, 8] width 30 height 15
select select "1245"
select select
click at [172, 88] on form "Customer Number ---- Customer Name BAHADIR MEDİKAL Adress bilgi mevcut değil Ta…" at bounding box center [233, 177] width 467 height 308
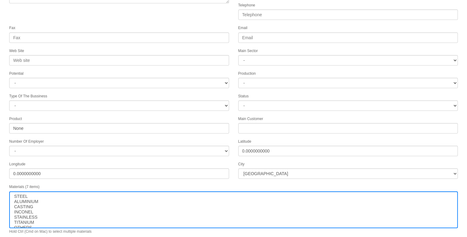
scroll to position [88, 0]
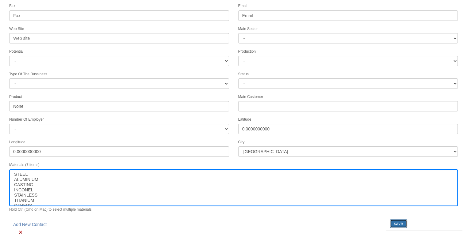
click at [399, 220] on input "save" at bounding box center [398, 224] width 17 height 9
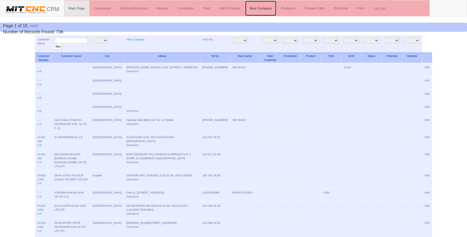
click at [260, 8] on link "New Company" at bounding box center [260, 8] width 31 height 15
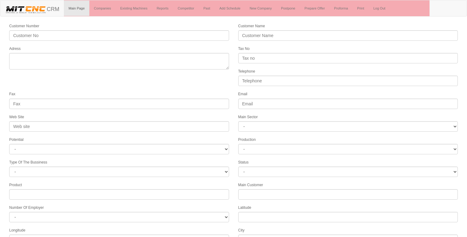
select select
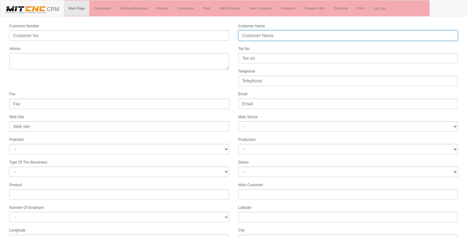
click at [260, 33] on input "Customer Name" at bounding box center [348, 35] width 220 height 10
type input "murat çelik"
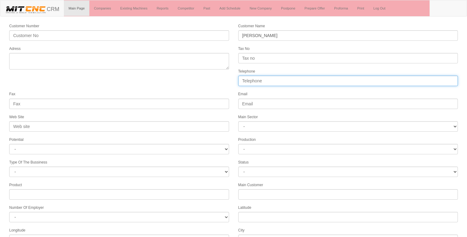
click at [254, 80] on input "Telephone" at bounding box center [348, 81] width 220 height 10
type input "05326779808"
click at [138, 82] on form "Customer Number Customer Name murat çelik Adress Tax No Telephone 05326779808 F…" at bounding box center [233, 172] width 467 height 298
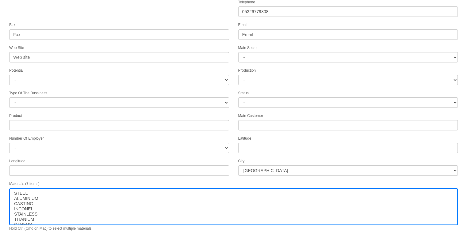
scroll to position [79, 0]
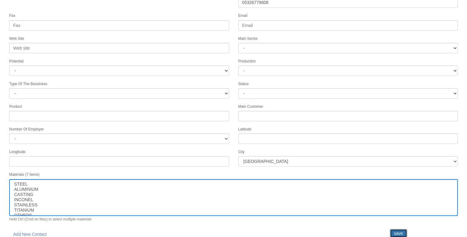
click at [395, 229] on input "save" at bounding box center [398, 233] width 17 height 9
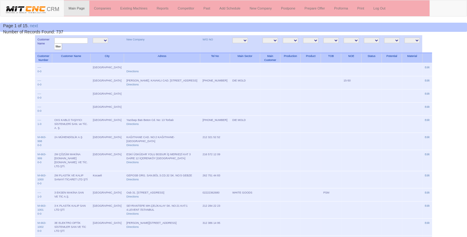
click at [69, 41] on input "text" at bounding box center [70, 41] width 33 height 6
type input "[PERSON_NAME]"
click at [54, 44] on input "filter" at bounding box center [58, 47] width 8 height 6
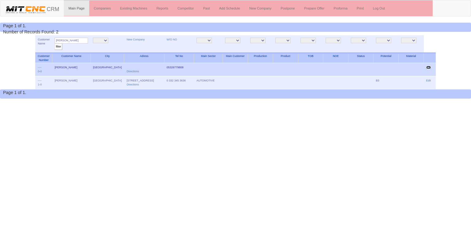
click at [429, 67] on link "Edit" at bounding box center [428, 67] width 5 height 3
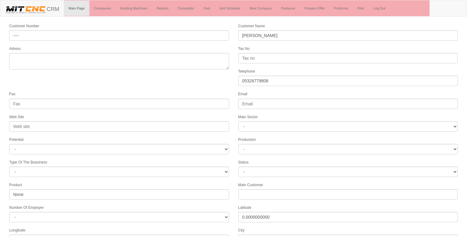
select select
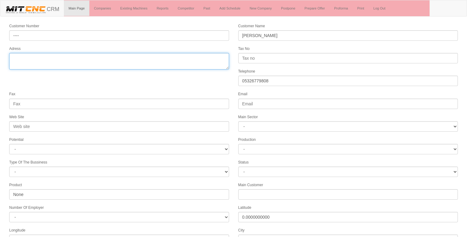
click at [88, 66] on textarea "Adress" at bounding box center [119, 61] width 220 height 17
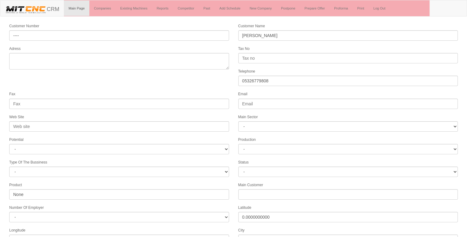
click at [196, 73] on form "Customer Number ---- Customer Name murat çelik Adress Tax No Telephone 05326779…" at bounding box center [233, 172] width 467 height 298
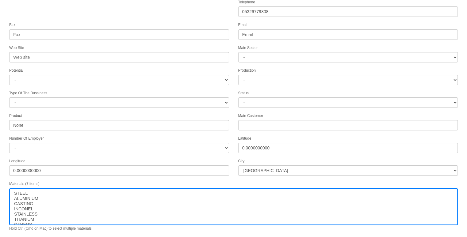
scroll to position [79, 0]
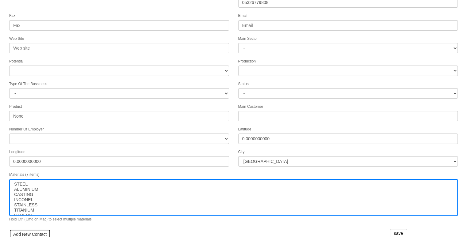
click at [27, 229] on link "Add New Contact" at bounding box center [29, 234] width 41 height 10
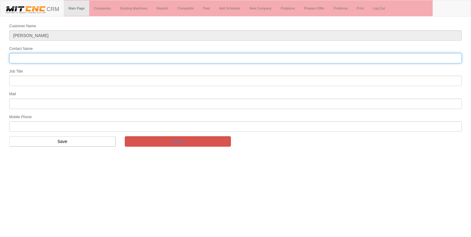
click at [64, 59] on input "Contact Name" at bounding box center [235, 58] width 453 height 10
type input "[PERSON_NAME]"
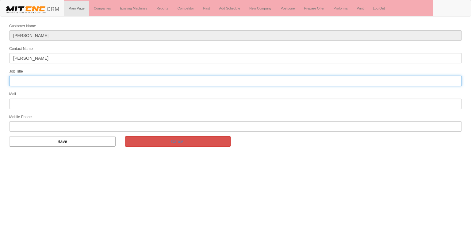
click at [40, 79] on input "text" at bounding box center [235, 81] width 453 height 10
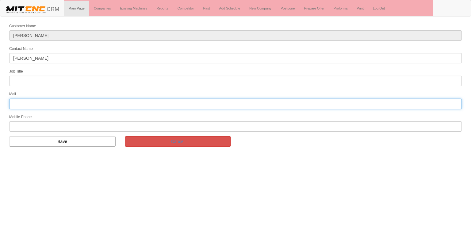
click at [31, 100] on input "text" at bounding box center [235, 104] width 453 height 10
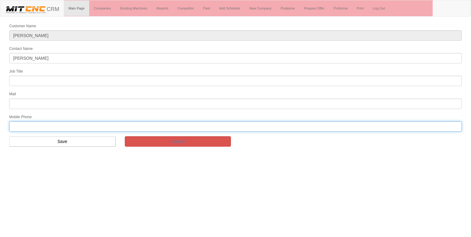
click at [25, 127] on input "text" at bounding box center [235, 126] width 453 height 10
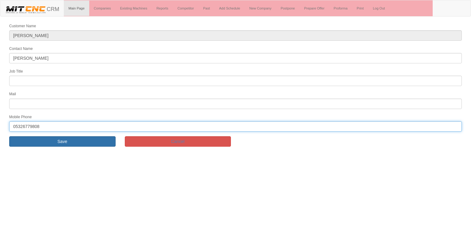
type input "05326779808"
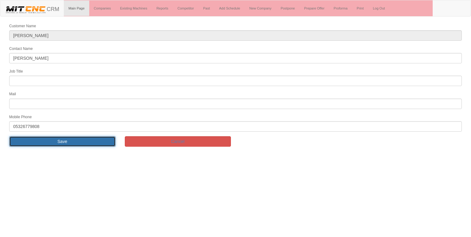
click at [46, 140] on input "Save" at bounding box center [62, 141] width 106 height 10
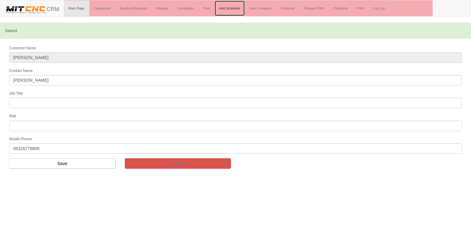
click at [229, 7] on link "Add Schedule" at bounding box center [230, 8] width 30 height 15
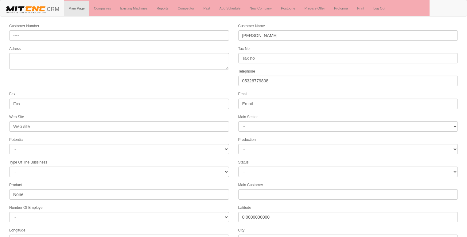
select select
click at [175, 71] on form "Customer Number ---- Customer Name [PERSON_NAME] Adress Tax No Telephone [PHONE…" at bounding box center [233, 179] width 467 height 313
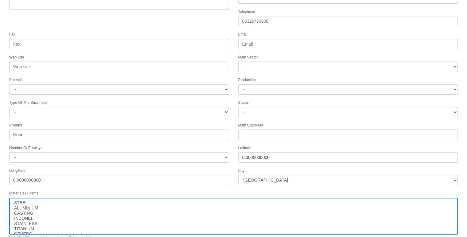
scroll to position [93, 0]
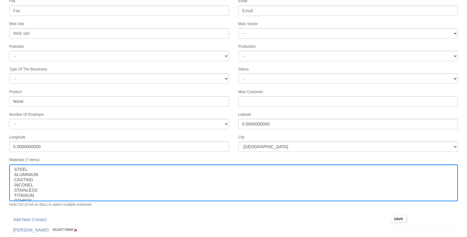
click at [394, 206] on form "Customer Number ---- Customer Name murat çelik Adress Tax No Telephone 05326779…" at bounding box center [233, 85] width 467 height 313
click at [394, 215] on input "save" at bounding box center [398, 219] width 17 height 9
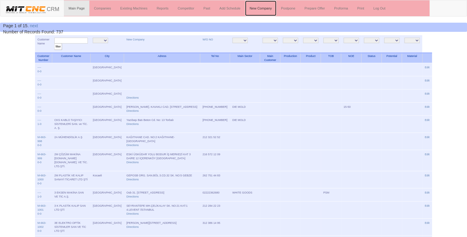
click at [268, 7] on link "New Company" at bounding box center [260, 8] width 31 height 15
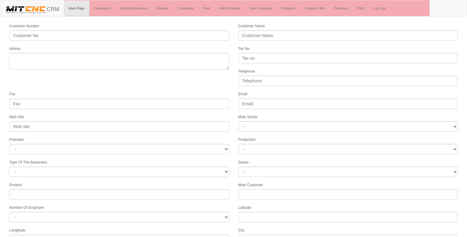
select select
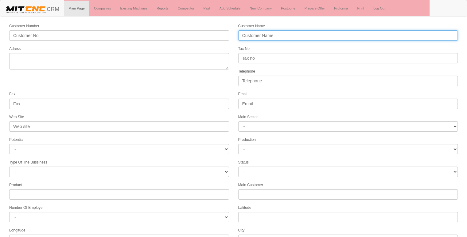
click at [260, 33] on input "Customer Name" at bounding box center [348, 35] width 220 height 10
type input "AKCAN DİŞLİ SANAYİ"
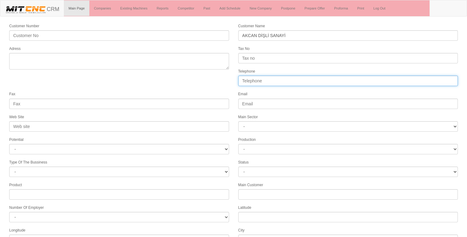
click at [246, 83] on input "Telephone" at bounding box center [348, 81] width 220 height 10
type input "02826743060"
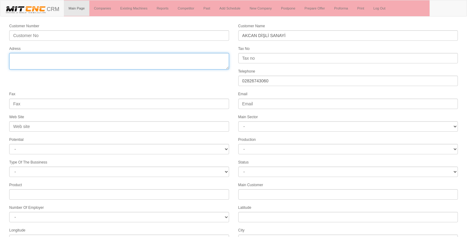
click at [81, 64] on textarea "Adress" at bounding box center [119, 61] width 220 height 17
type textarea "V"
type textarea "velimeşe osb mh 226 sk ergene tekirdağ"
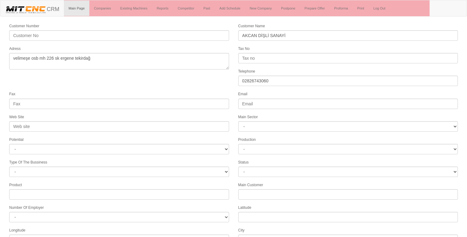
click at [151, 76] on form "Customer Number Customer Name AKCAN DİŞLİ SANAYİ Adress Tax No Telephone 028267…" at bounding box center [233, 172] width 467 height 298
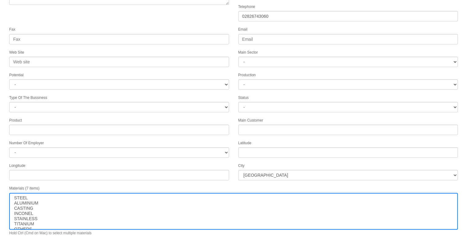
scroll to position [79, 0]
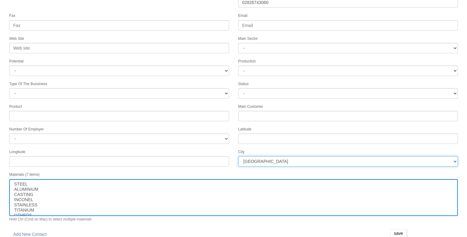
click at [264, 156] on select "İstanbul Adana Adıyaman Afyon Ağrı Amasya Ankara Antalya Artvin Aydın Balıkesir…" at bounding box center [348, 161] width 220 height 10
select select "1249"
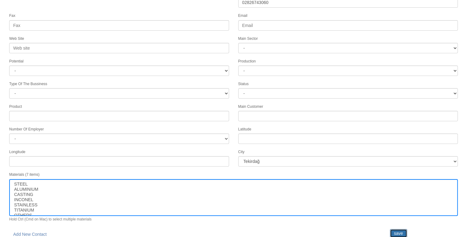
click at [398, 229] on input "save" at bounding box center [398, 233] width 17 height 9
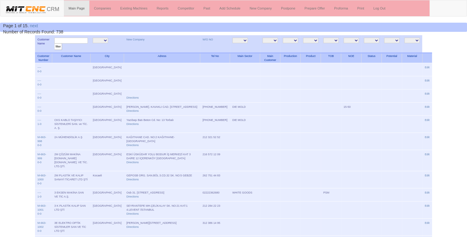
click at [68, 40] on input "text" at bounding box center [70, 41] width 33 height 6
type input "akcan"
click at [54, 44] on input "filter" at bounding box center [58, 47] width 8 height 6
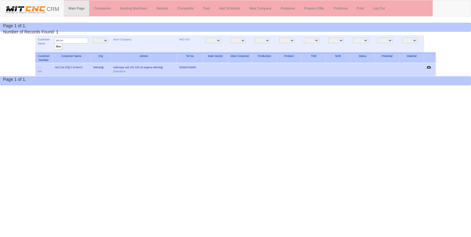
click at [429, 67] on link "Edit" at bounding box center [429, 67] width 5 height 3
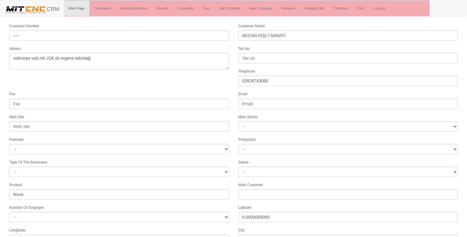
select select "1249"
select select
click at [136, 91] on div "Fax" at bounding box center [119, 100] width 229 height 18
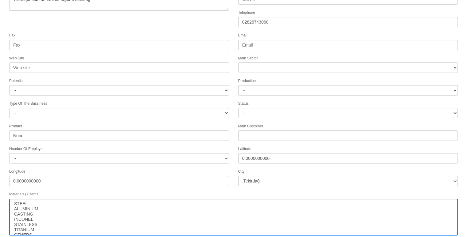
scroll to position [79, 0]
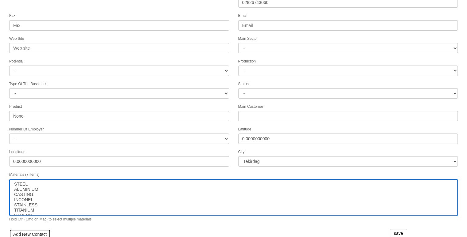
click at [27, 231] on link "Add New Contact" at bounding box center [29, 234] width 41 height 10
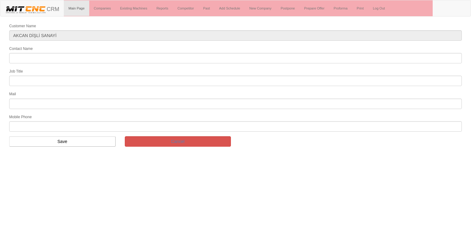
click at [45, 63] on form "Customer Name AKCAN DİŞLİ SANAYİ Contact Name Job Title Mail Mobile Phone Save …" at bounding box center [235, 87] width 471 height 129
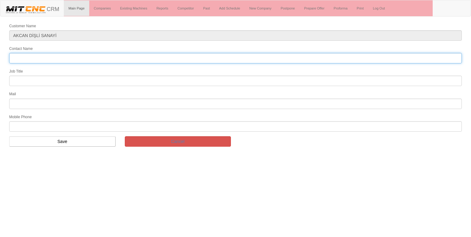
click at [46, 58] on input "Contact Name" at bounding box center [235, 58] width 453 height 10
type input "[PERSON_NAME]"
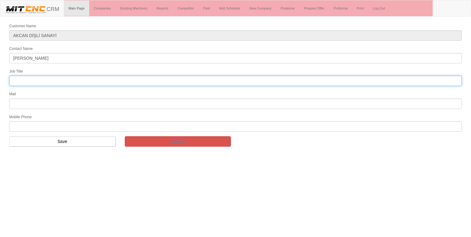
click at [37, 77] on input "text" at bounding box center [235, 81] width 453 height 10
type input "genel müdür"
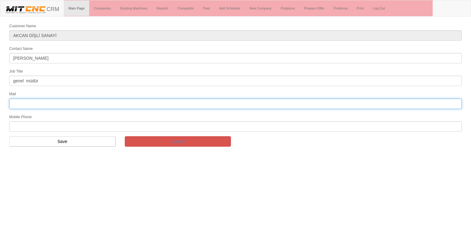
click at [44, 102] on input "text" at bounding box center [235, 104] width 453 height 10
type input "[EMAIL_ADDRESS][DOMAIN_NAME]"
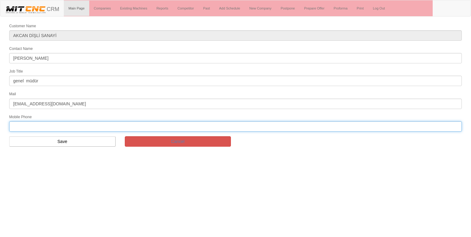
click at [26, 121] on input "text" at bounding box center [235, 126] width 453 height 10
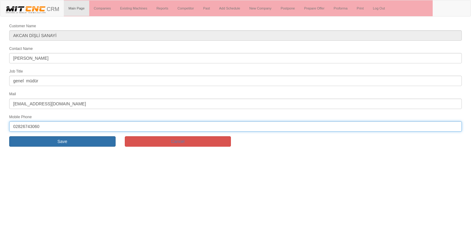
type input "02826743060"
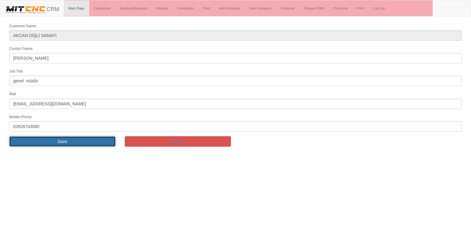
click at [34, 140] on input "Save" at bounding box center [62, 141] width 106 height 10
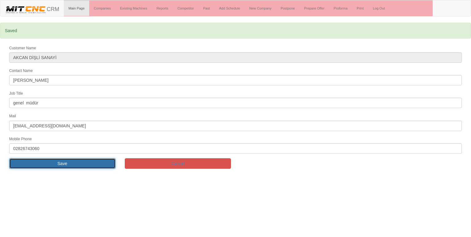
click at [38, 161] on input "Save" at bounding box center [62, 164] width 106 height 10
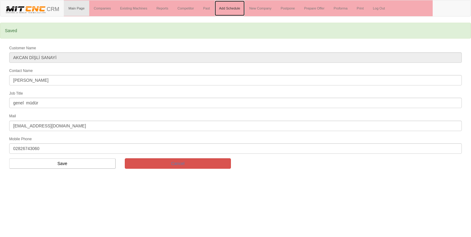
click at [233, 6] on link "Add Schedule" at bounding box center [230, 8] width 30 height 15
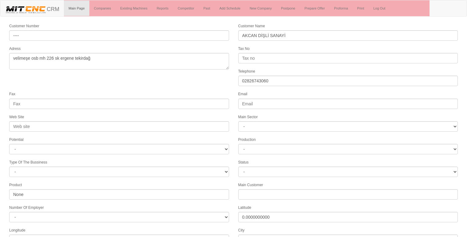
select select "1249"
select select
click at [96, 80] on form "Customer Number ---- Customer Name AKCAN DİŞLİ SANAYİ Adress velimeşe osb mh 22…" at bounding box center [233, 187] width 467 height 329
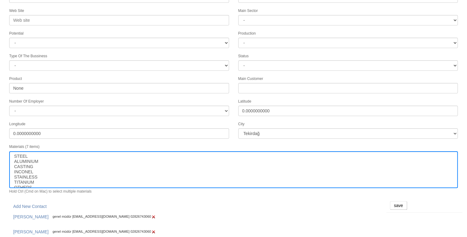
scroll to position [108, 0]
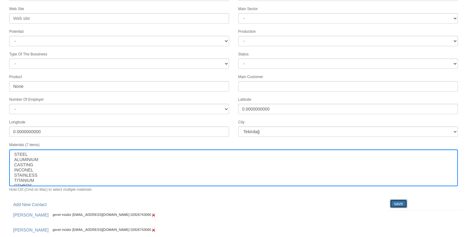
click at [393, 200] on input "save" at bounding box center [398, 204] width 17 height 9
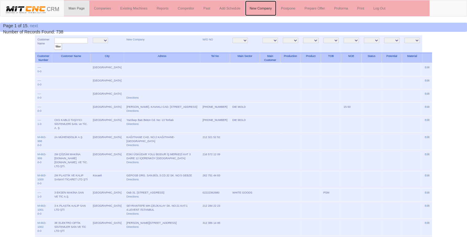
click at [264, 5] on link "New Company" at bounding box center [260, 8] width 31 height 15
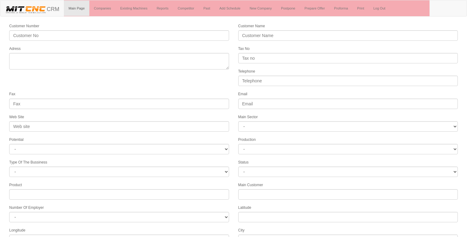
select select
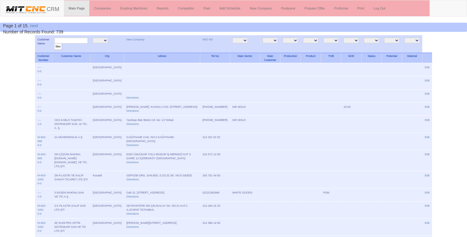
click at [67, 39] on input "text" at bounding box center [70, 41] width 33 height 6
type input "roca"
click at [54, 44] on input "filter" at bounding box center [58, 47] width 8 height 6
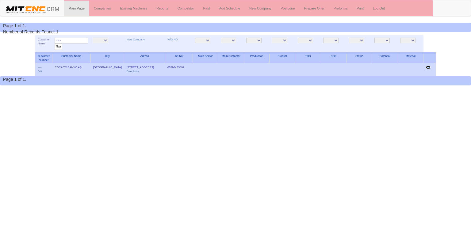
click at [428, 67] on link "Edit" at bounding box center [428, 67] width 5 height 3
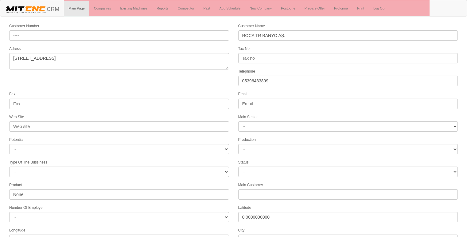
select select "1217"
select select
click at [187, 91] on div "Fax" at bounding box center [119, 100] width 229 height 18
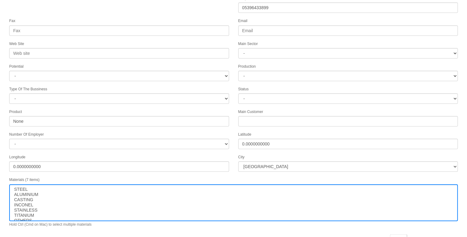
scroll to position [79, 0]
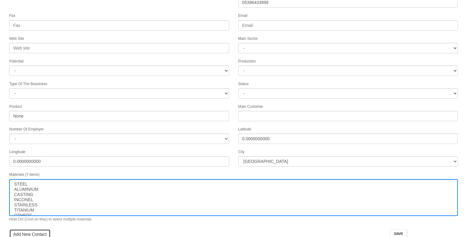
click at [40, 229] on link "Add New Contact" at bounding box center [29, 234] width 41 height 10
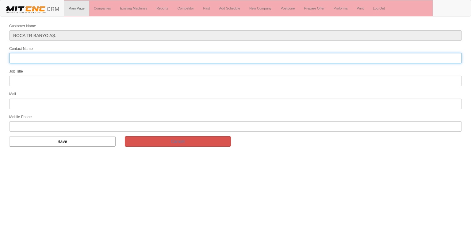
click at [34, 54] on input "Contact Name" at bounding box center [235, 58] width 453 height 10
click at [34, 54] on input "a" at bounding box center [235, 58] width 453 height 10
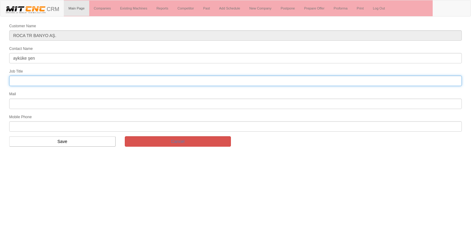
click at [18, 80] on input "text" at bounding box center [235, 81] width 453 height 10
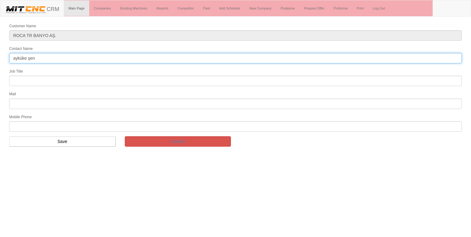
click at [44, 59] on input "ayküke şen" at bounding box center [235, 58] width 453 height 10
type input "a"
type input "[PERSON_NAME]"
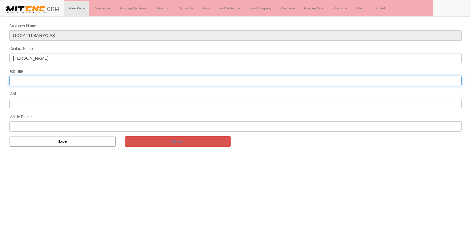
click at [29, 83] on input "text" at bounding box center [235, 81] width 453 height 10
click at [79, 80] on input "text" at bounding box center [235, 81] width 453 height 10
type input "satınalma müdürü"
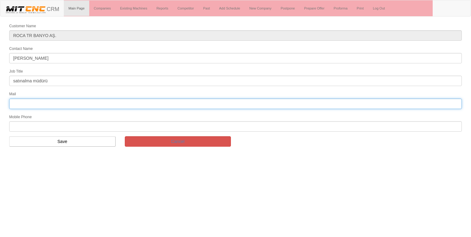
click at [23, 100] on input "text" at bounding box center [235, 104] width 453 height 10
type input "nuray.pehlivan@tr.roca.com"
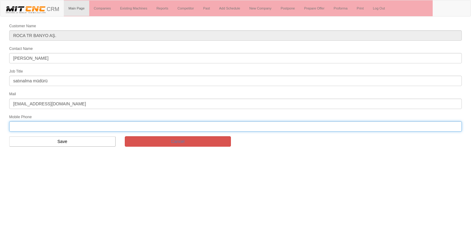
click at [26, 124] on input "text" at bounding box center [235, 126] width 453 height 10
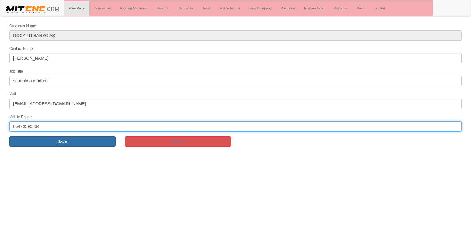
type input "05423590834"
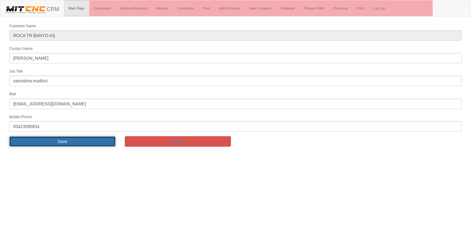
click at [37, 140] on input "Save" at bounding box center [62, 141] width 106 height 10
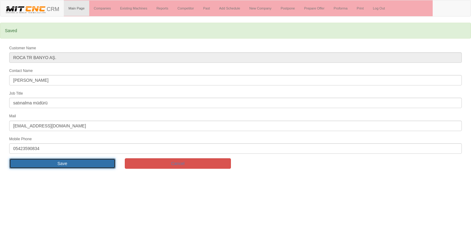
click at [39, 159] on input "Save" at bounding box center [62, 164] width 106 height 10
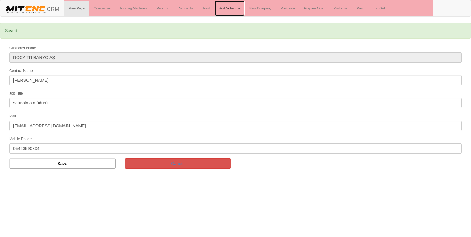
click at [229, 5] on link "Add Schedule" at bounding box center [230, 8] width 30 height 15
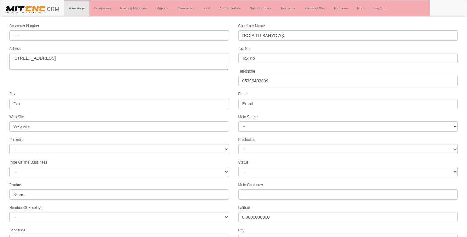
select select "1217"
select select
click at [203, 77] on form "Customer Number ---- Customer Name ROCA TR BANYO AŞ. Adress [STREET_ADDRESS] Ta…" at bounding box center [233, 187] width 467 height 329
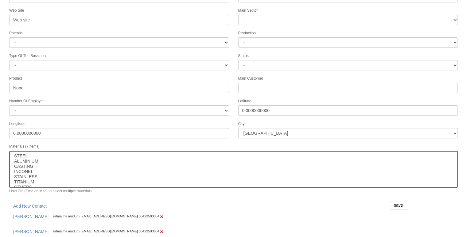
scroll to position [108, 0]
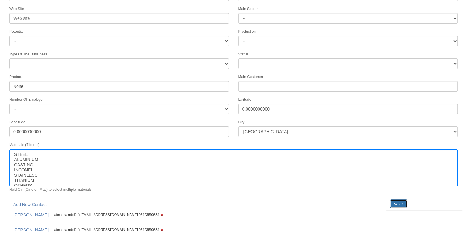
click at [392, 200] on input "save" at bounding box center [398, 204] width 17 height 9
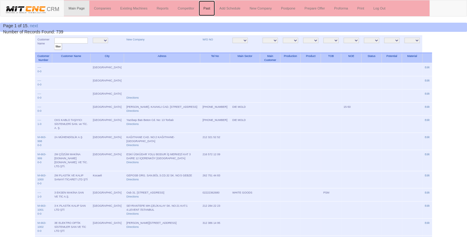
click at [211, 6] on link "Past" at bounding box center [206, 8] width 16 height 15
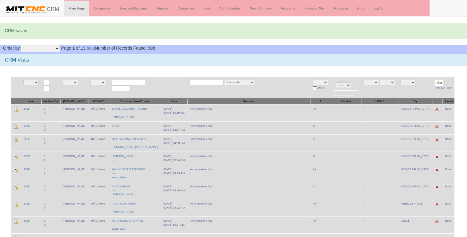
click at [239, 93] on td "Starts with Contains Ends with" at bounding box center [248, 88] width 123 height 22
click at [261, 10] on link "New Company" at bounding box center [260, 8] width 31 height 15
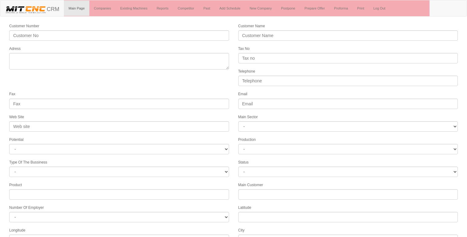
select select
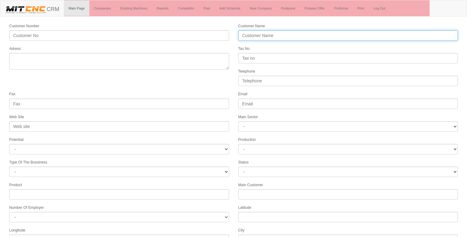
click at [245, 36] on input "Customer Name" at bounding box center [348, 35] width 220 height 10
type input "e"
type input "ERYİĞİT ENDÜSTRİYEL MAKİNA"
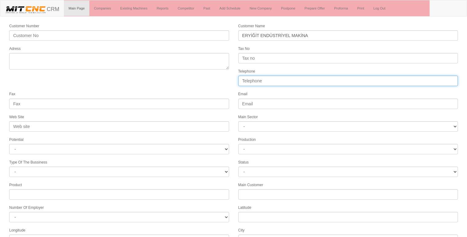
click at [260, 79] on input "Telephone" at bounding box center [348, 81] width 220 height 10
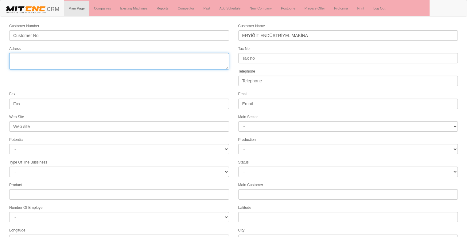
click at [167, 59] on textarea "Adress" at bounding box center [119, 61] width 220 height 17
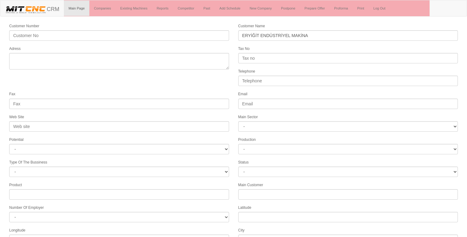
click at [196, 83] on form "Customer Number Customer Name ERYİĞİT ENDÜSTRİYEL MAKİNA Adress Tax No Telephon…" at bounding box center [233, 172] width 467 height 298
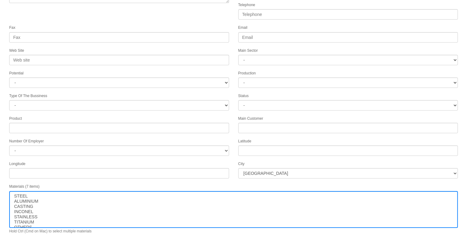
scroll to position [79, 0]
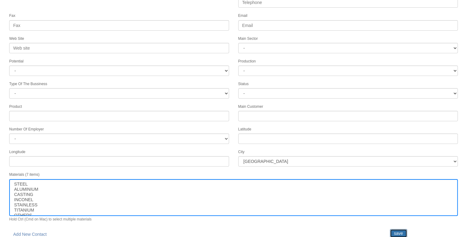
click at [402, 229] on input "save" at bounding box center [398, 233] width 17 height 9
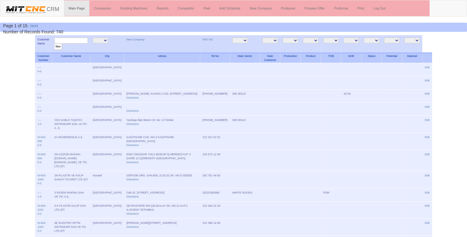
click at [68, 40] on input "text" at bounding box center [70, 41] width 33 height 6
type input "ERYİĞİT"
click at [54, 44] on input "filter" at bounding box center [58, 47] width 8 height 6
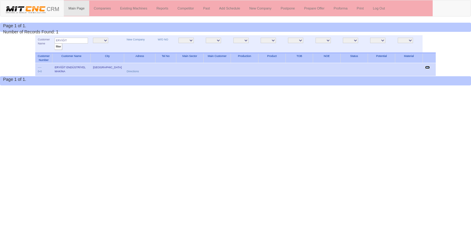
click at [428, 67] on link "Edit" at bounding box center [427, 67] width 5 height 3
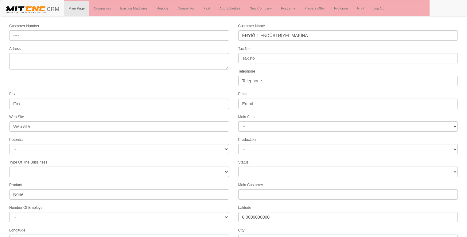
select select
click at [71, 84] on form "Customer Number ---- Customer Name ERYİĞİT ENDÜSTRİYEL MAKİNA Adress Tax No Tel…" at bounding box center [233, 172] width 467 height 298
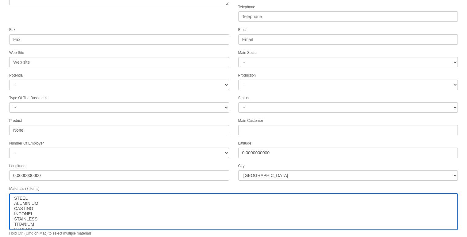
scroll to position [79, 0]
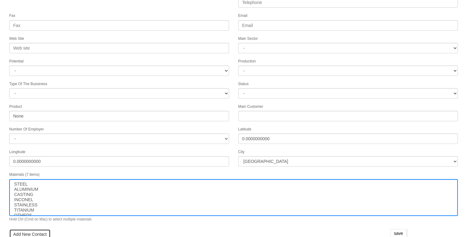
click at [28, 229] on link "Add New Contact" at bounding box center [29, 234] width 41 height 10
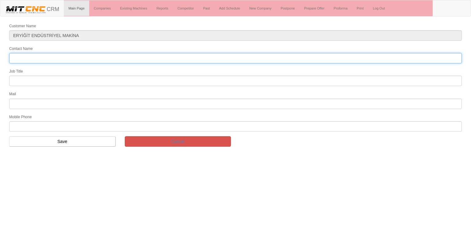
click at [90, 58] on input "Contact Name" at bounding box center [235, 58] width 453 height 10
type input "HALİT ERYİĞİT"
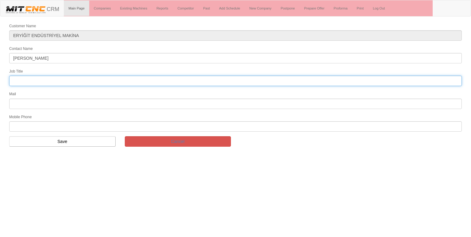
click at [27, 78] on input "text" at bounding box center [235, 81] width 453 height 10
type input "FİRMA SAHİBİ"
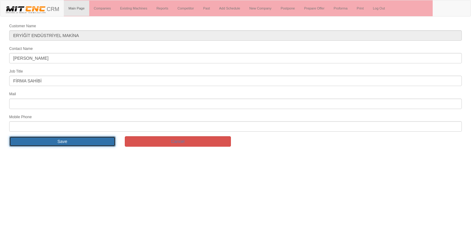
click at [48, 138] on input "Save" at bounding box center [62, 141] width 106 height 10
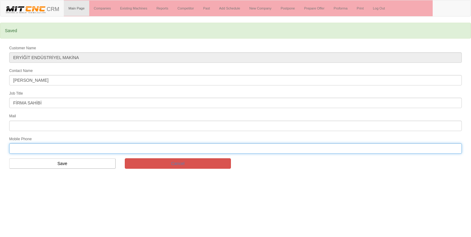
click at [27, 145] on input "text" at bounding box center [235, 149] width 453 height 10
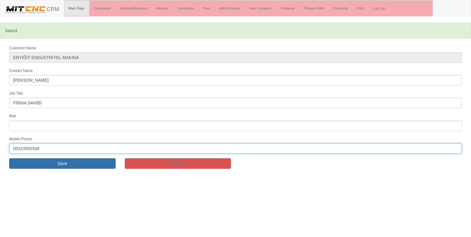
type input "05323550348"
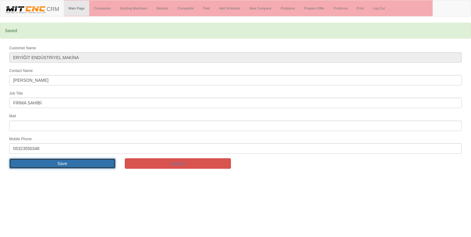
click at [36, 162] on input "Save" at bounding box center [62, 164] width 106 height 10
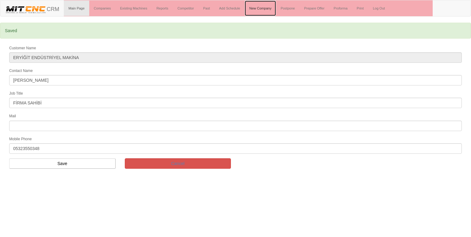
click at [267, 8] on link "New Company" at bounding box center [260, 8] width 31 height 15
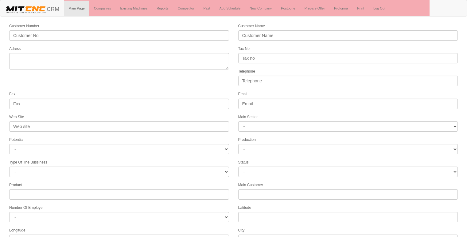
select select
click at [229, 11] on link "Add Schedule" at bounding box center [230, 8] width 30 height 15
select select
click at [141, 80] on form "Customer Number ---- Customer Name ERYİĞİT ENDÜSTRİYEL MAKİNA Adress Tax No Tel…" at bounding box center [233, 187] width 467 height 329
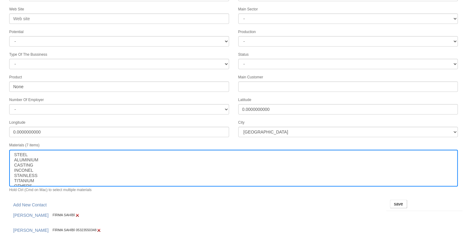
scroll to position [108, 0]
click at [396, 200] on input "save" at bounding box center [398, 204] width 17 height 9
